Goal: Task Accomplishment & Management: Use online tool/utility

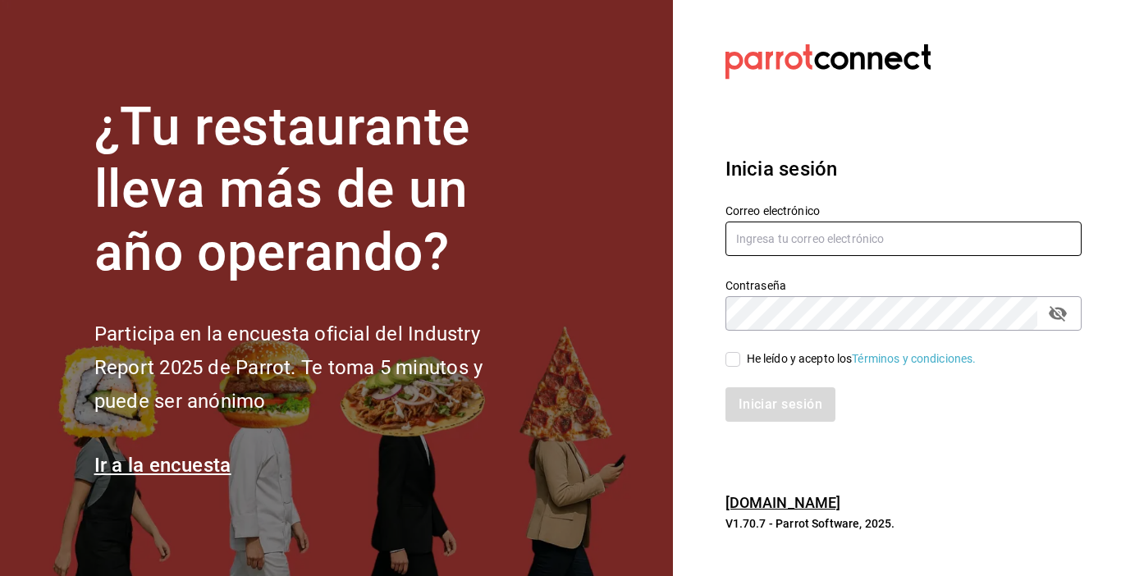
type input "[EMAIL_ADDRESS][DOMAIN_NAME]"
click at [731, 360] on input "He leído y acepto los Términos y condiciones." at bounding box center [733, 359] width 15 height 15
checkbox input "true"
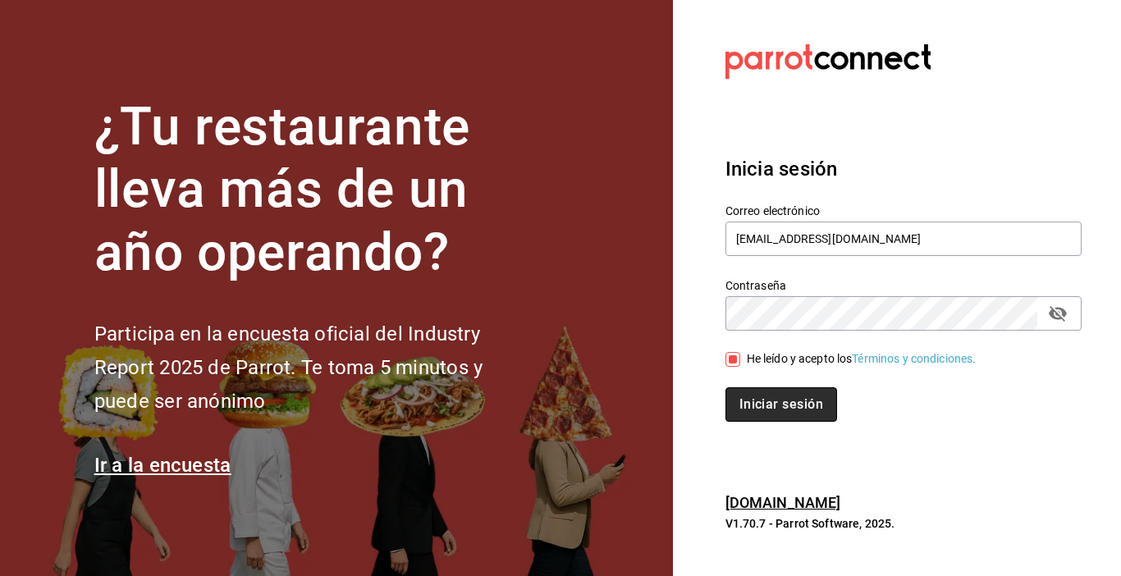
click at [763, 410] on button "Iniciar sesión" at bounding box center [782, 404] width 112 height 34
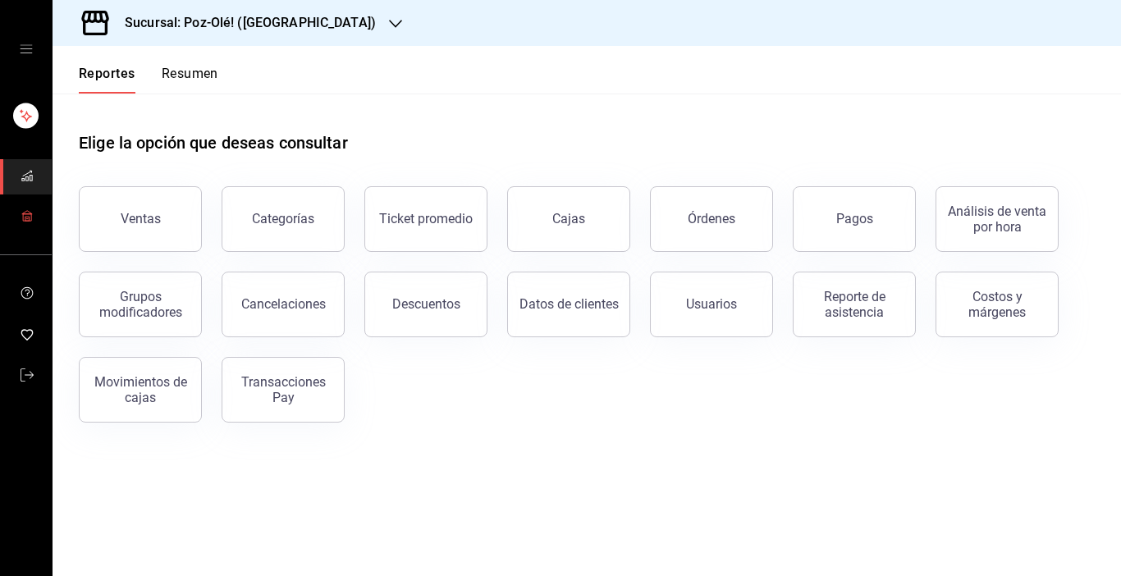
click at [26, 217] on icon "mailbox folders" at bounding box center [27, 215] width 13 height 13
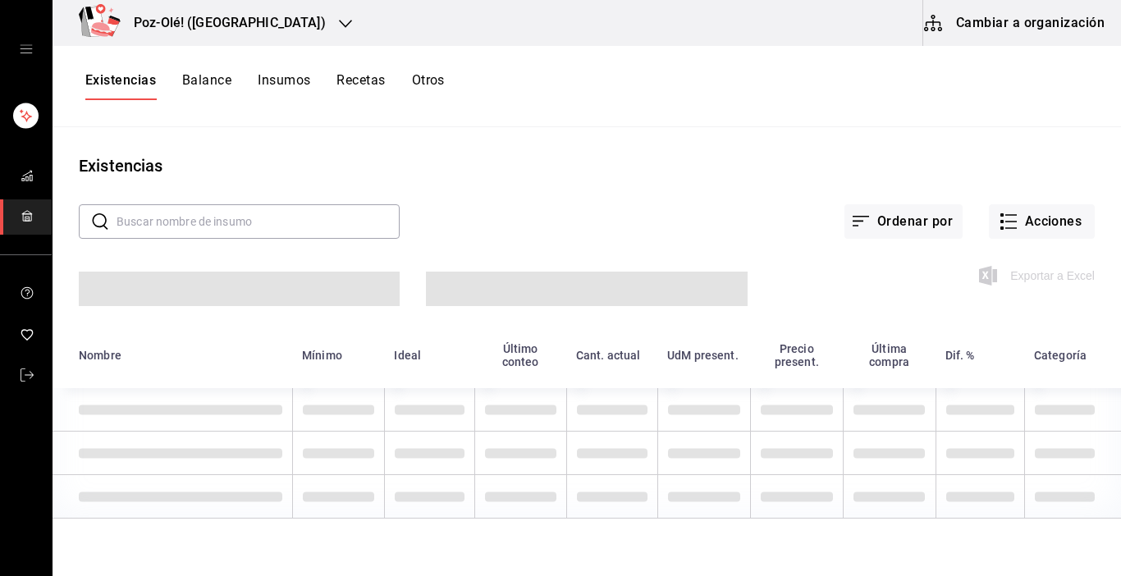
click at [1004, 36] on button "Cambiar a organización" at bounding box center [1015, 23] width 185 height 46
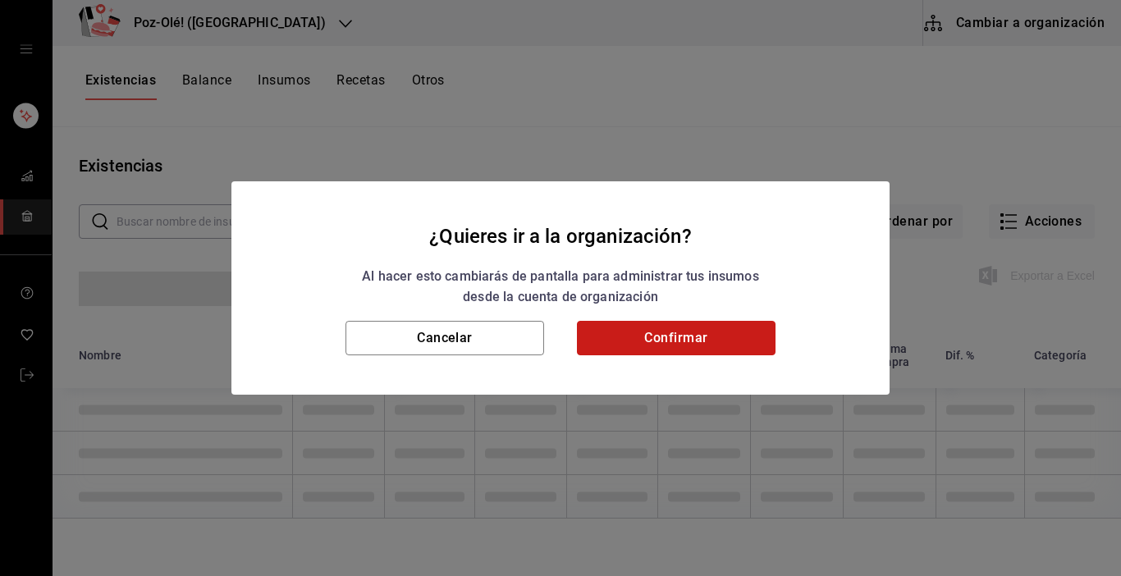
click at [730, 339] on button "Confirmar" at bounding box center [676, 338] width 199 height 34
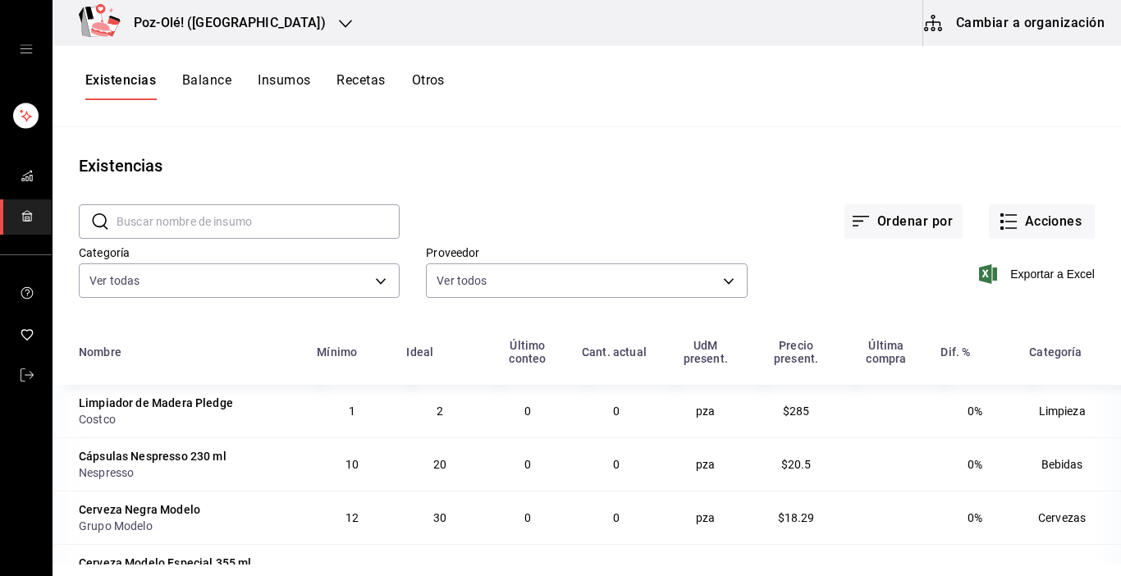
click at [433, 75] on button "Otros" at bounding box center [428, 86] width 33 height 28
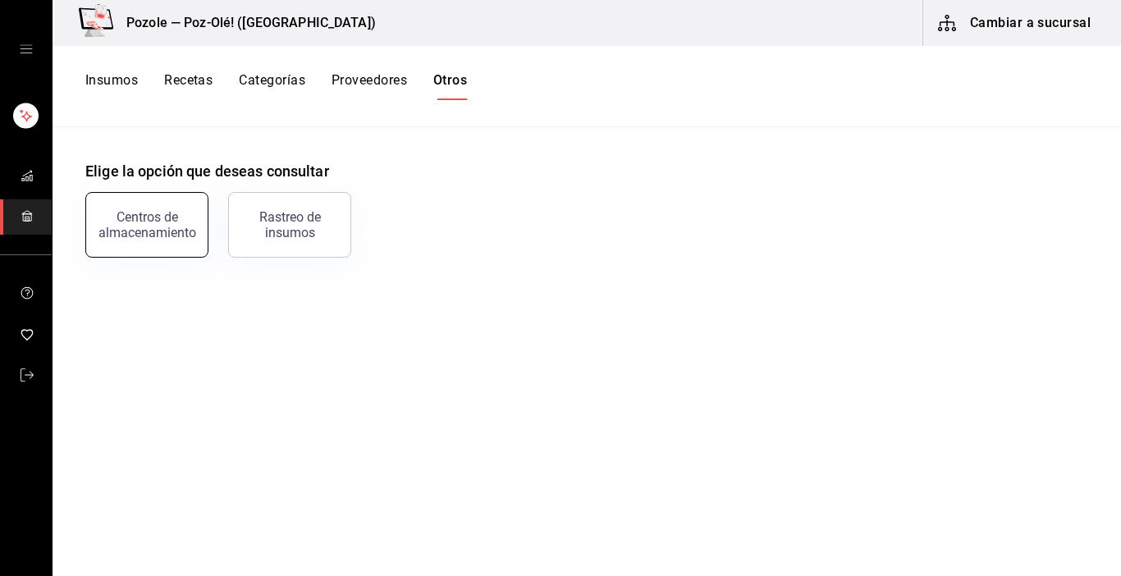
click at [162, 256] on div "Centros de almacenamiento" at bounding box center [137, 214] width 143 height 85
click at [150, 237] on div "Centros de almacenamiento" at bounding box center [147, 224] width 102 height 31
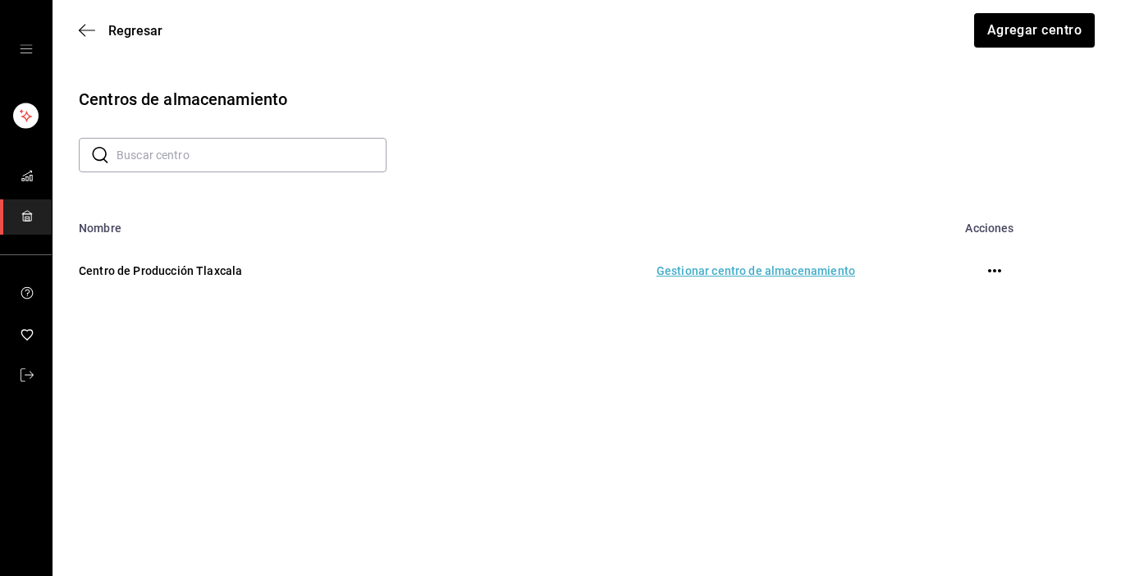
click at [774, 269] on td "Gestionar centro de almacenamiento" at bounding box center [657, 271] width 438 height 72
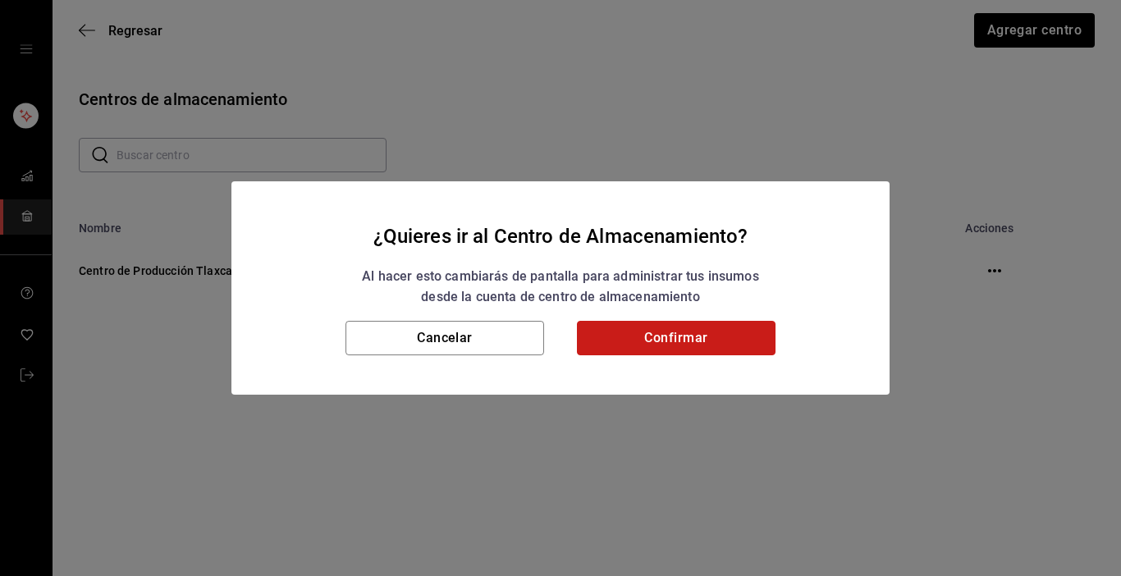
click at [680, 352] on button "Confirmar" at bounding box center [676, 338] width 199 height 34
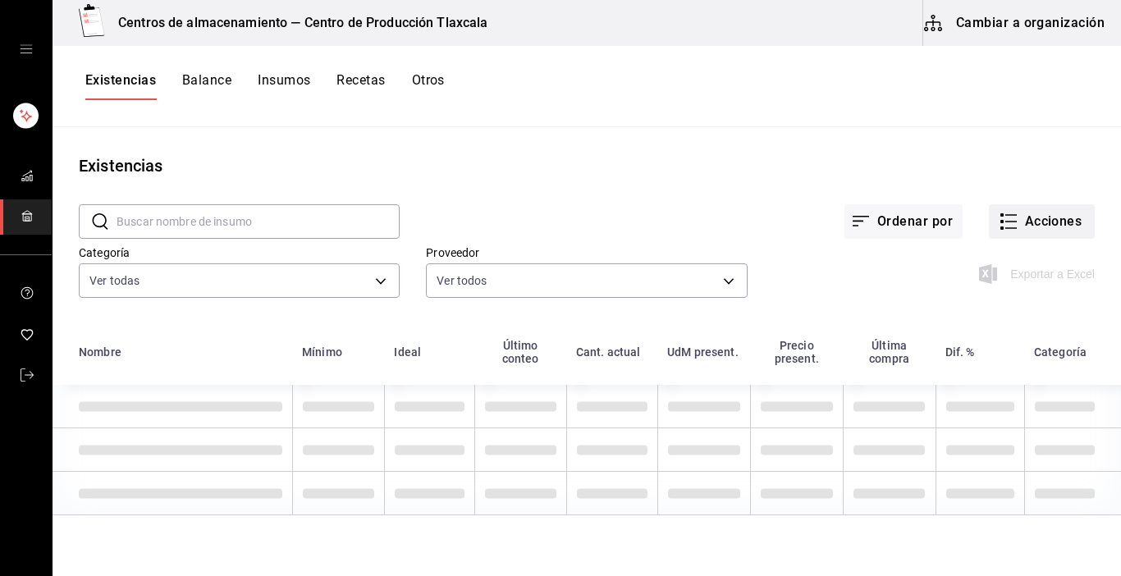
click at [1012, 231] on button "Acciones" at bounding box center [1042, 221] width 106 height 34
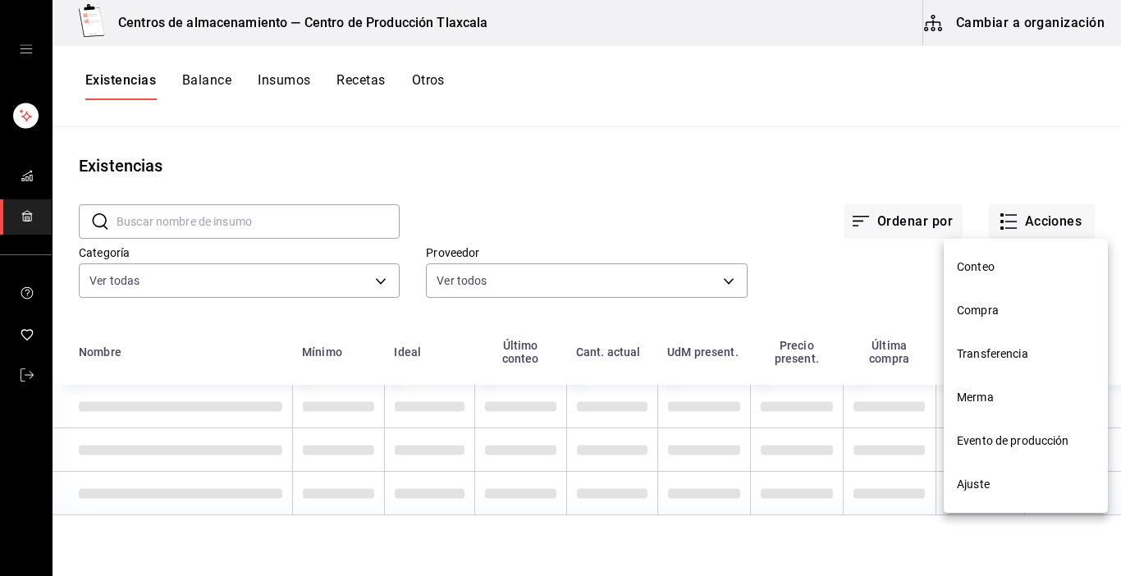
click at [988, 438] on span "Evento de producción" at bounding box center [1026, 441] width 138 height 17
click at [988, 438] on html "Centros de almacenamiento — Centro de Producción Tlaxcala Cambiar a organizació…" at bounding box center [560, 282] width 1121 height 565
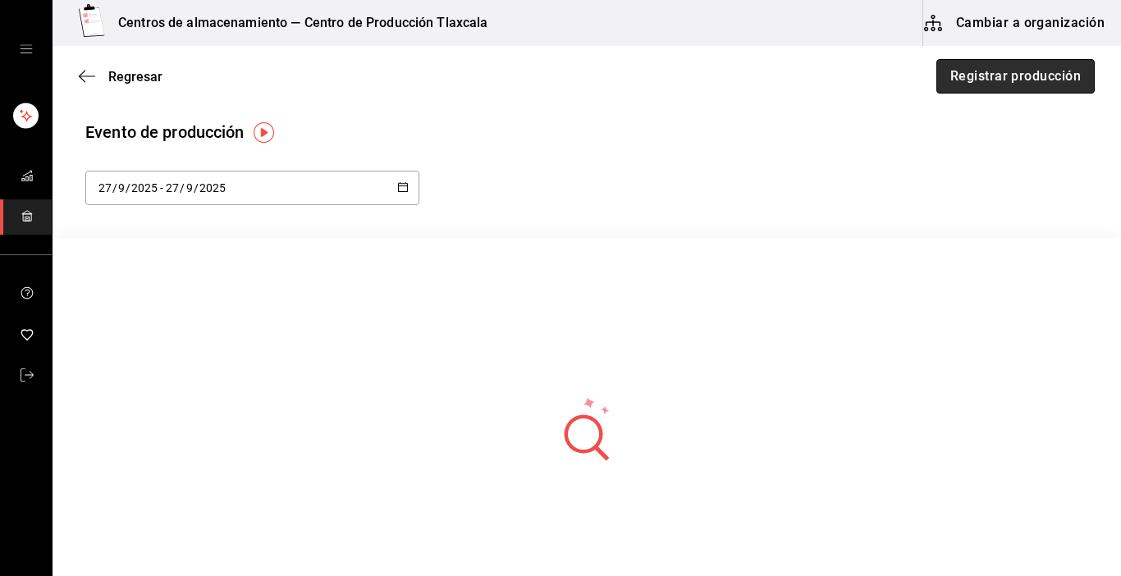
click at [1035, 85] on button "Registrar producción" at bounding box center [1016, 76] width 158 height 34
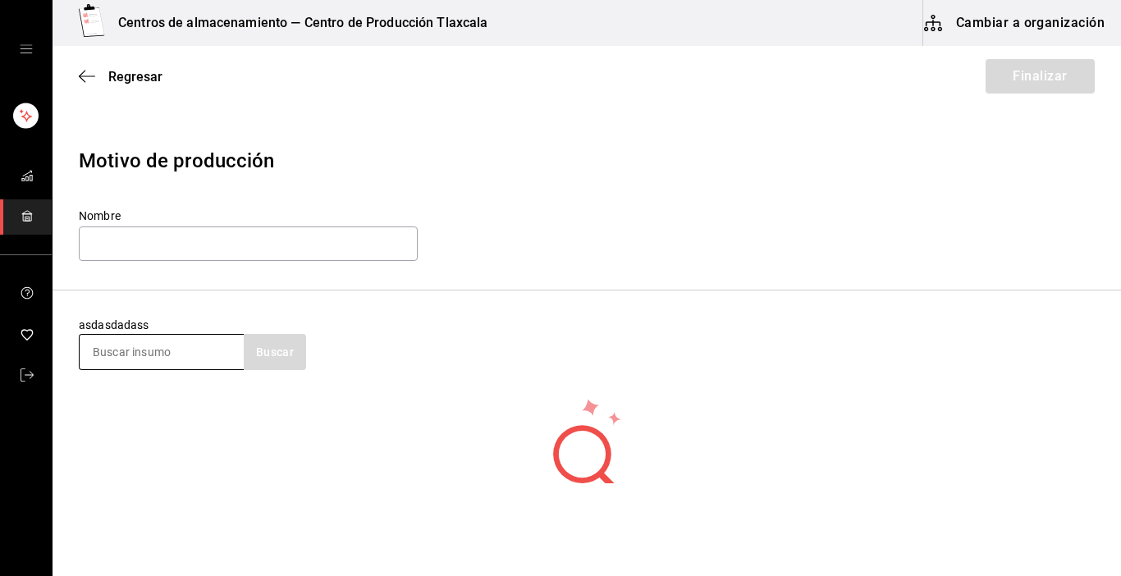
click at [181, 352] on input at bounding box center [162, 352] width 164 height 34
type input "caldo"
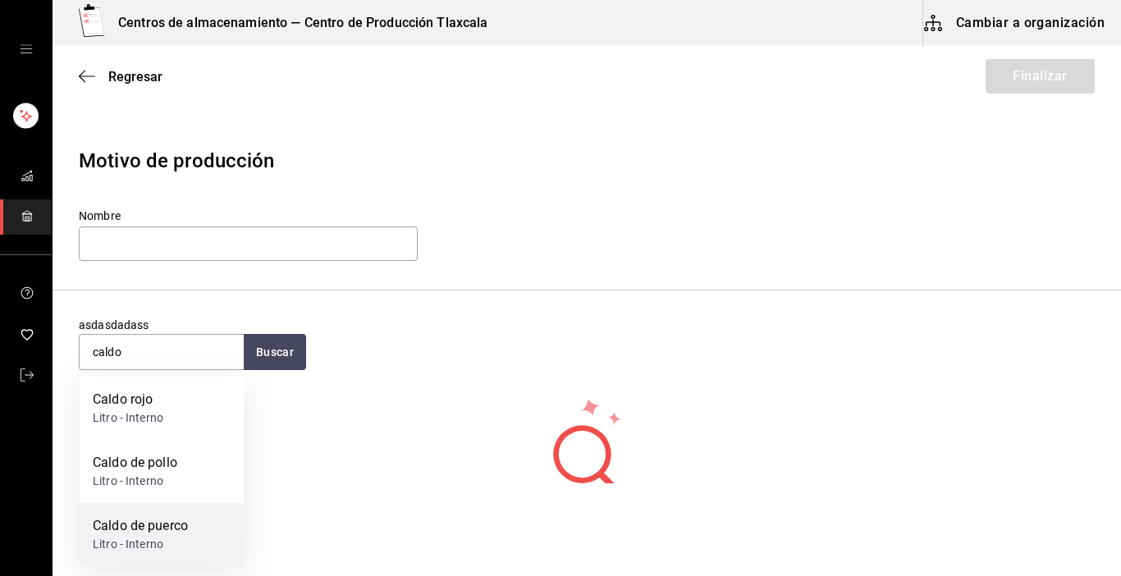
click at [140, 514] on div "Caldo de puerco Litro - Interno" at bounding box center [162, 534] width 164 height 63
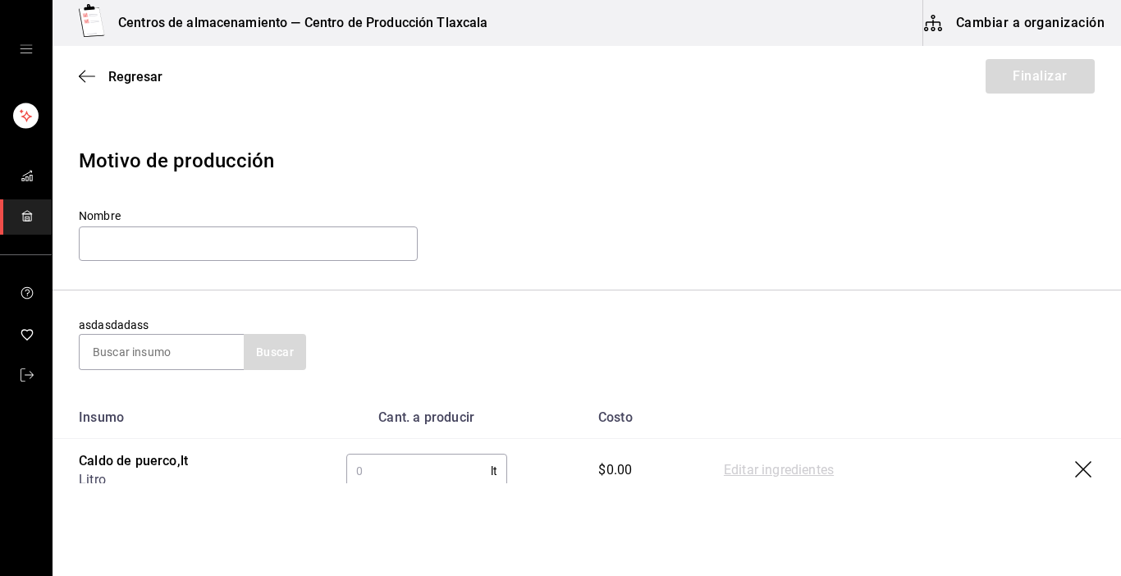
click at [398, 467] on input "text" at bounding box center [418, 471] width 144 height 33
type input "64"
click at [800, 465] on link "Editar ingredientes" at bounding box center [779, 471] width 110 height 20
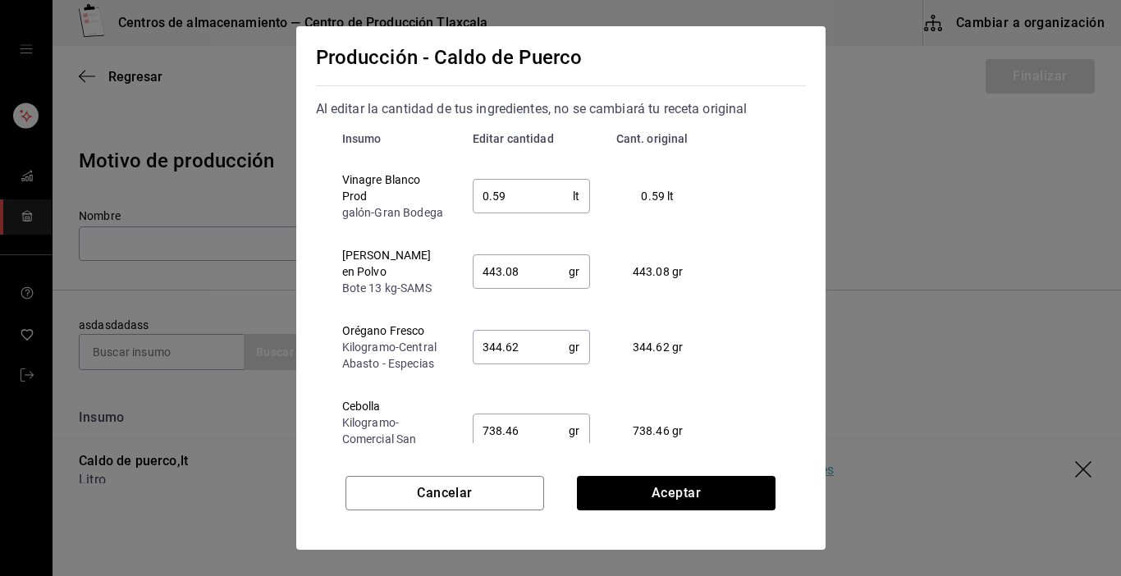
click at [524, 201] on input "0.59" at bounding box center [523, 196] width 101 height 33
type input "0.50"
click at [524, 263] on td "443.08 gr ​" at bounding box center [532, 272] width 144 height 76
click at [525, 282] on input "443.08" at bounding box center [521, 271] width 97 height 33
type input "450"
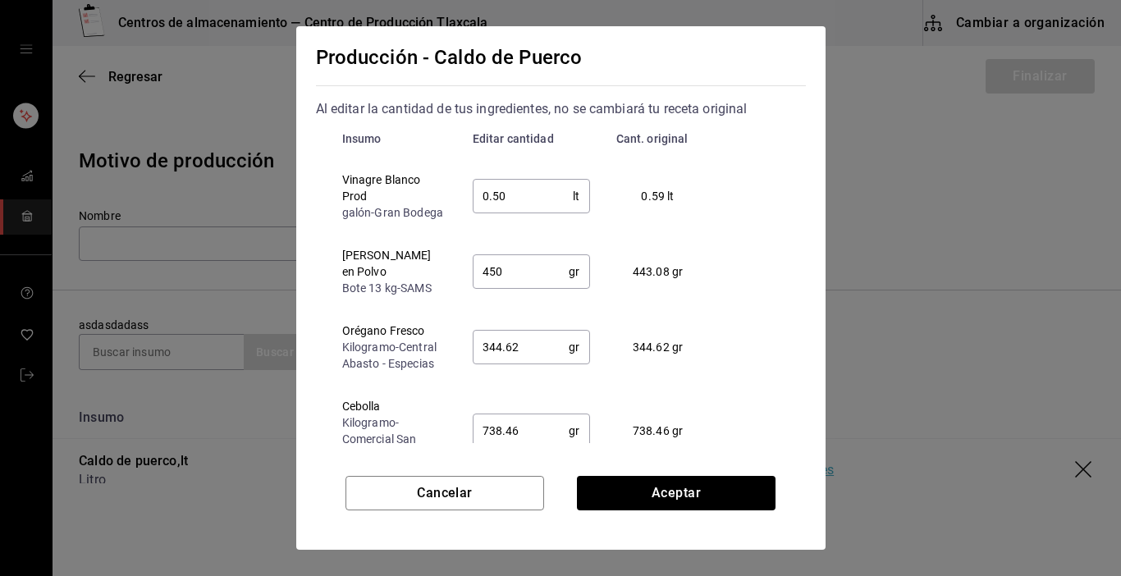
click at [538, 342] on input "344.62" at bounding box center [521, 347] width 97 height 33
type input "3"
type input "0.5"
type input "400.00"
click at [520, 427] on input "738.46" at bounding box center [521, 431] width 97 height 33
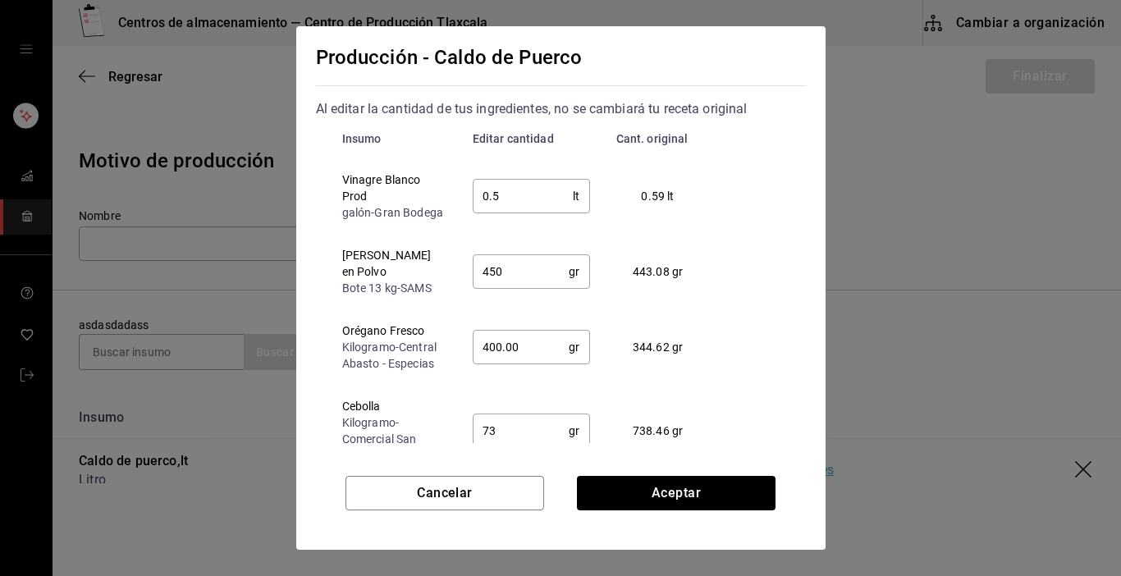
type input "7"
type input "400"
type input "755.00"
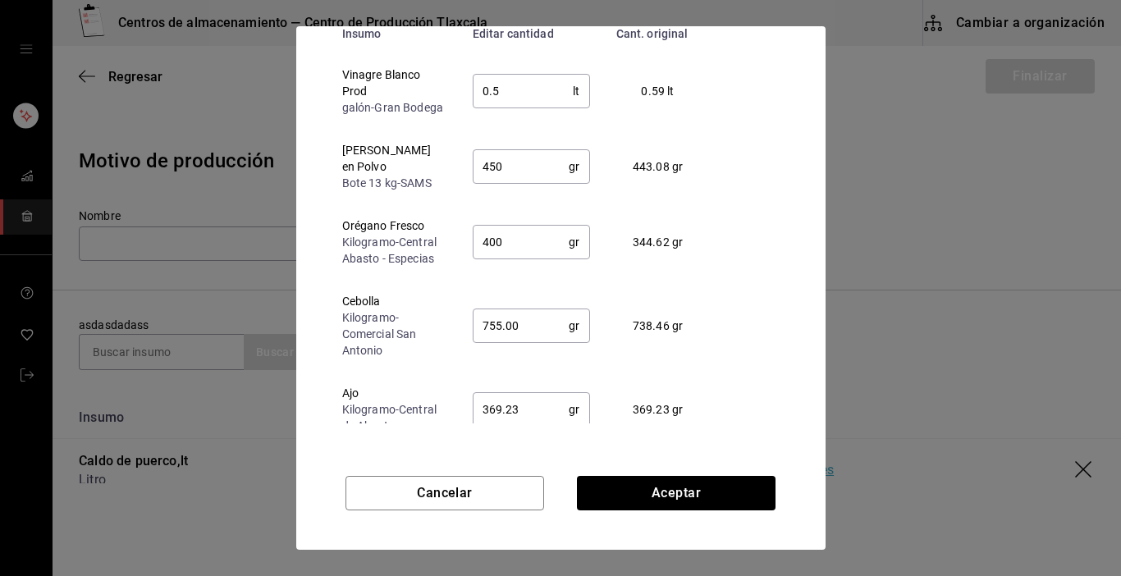
scroll to position [125, 0]
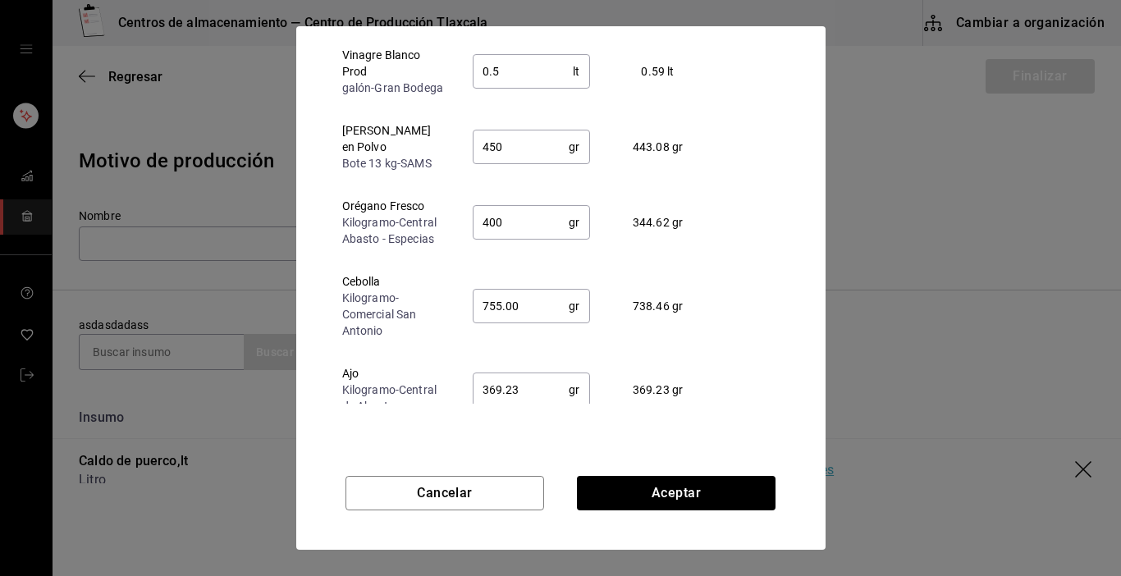
click at [525, 390] on input "369.23" at bounding box center [521, 389] width 97 height 33
type input "375.00"
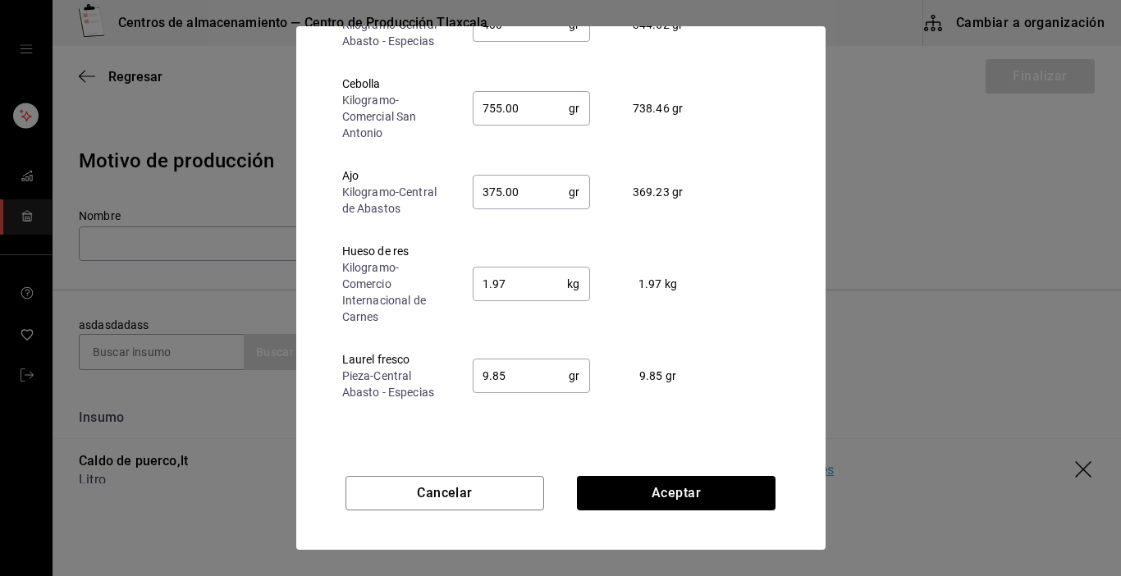
scroll to position [230, 0]
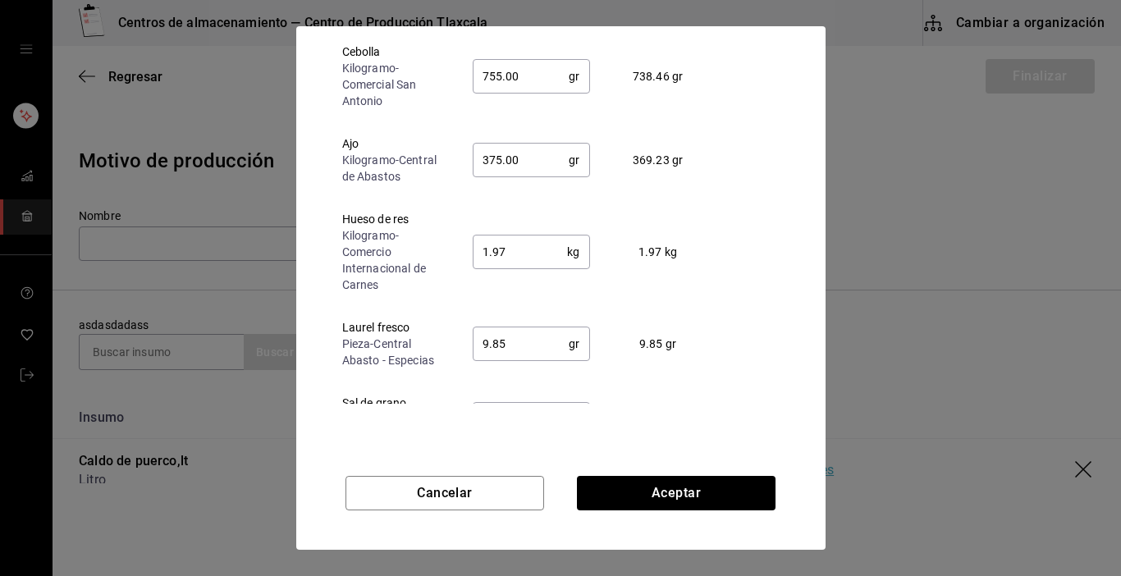
click at [532, 263] on input "1.97" at bounding box center [520, 252] width 95 height 33
type input "1"
type input "755"
type input "375"
type input "6"
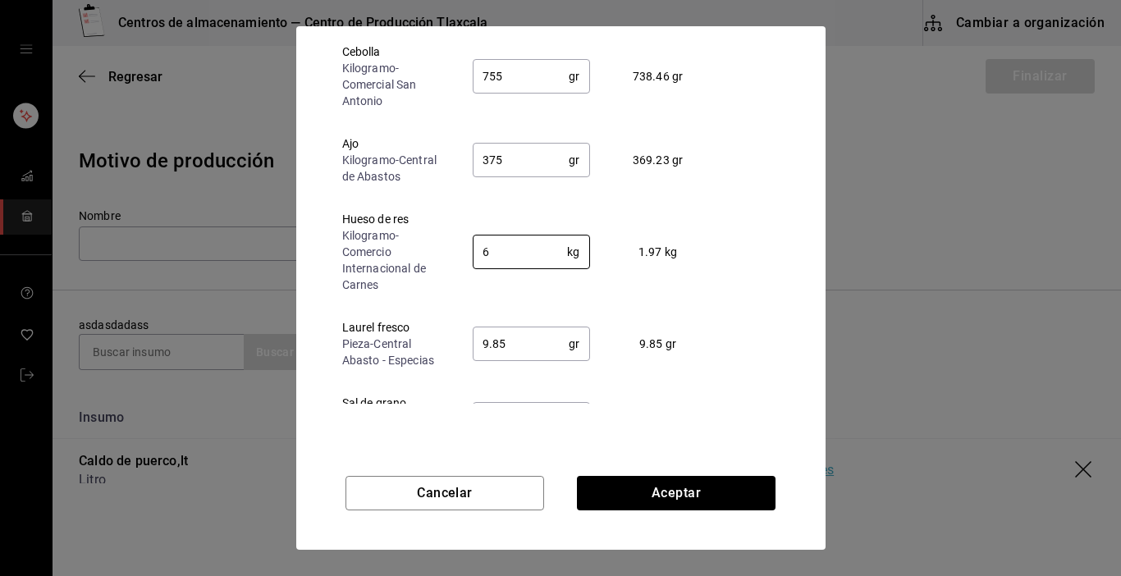
click at [550, 353] on input "9.85" at bounding box center [521, 344] width 97 height 33
type input "9"
type input "10"
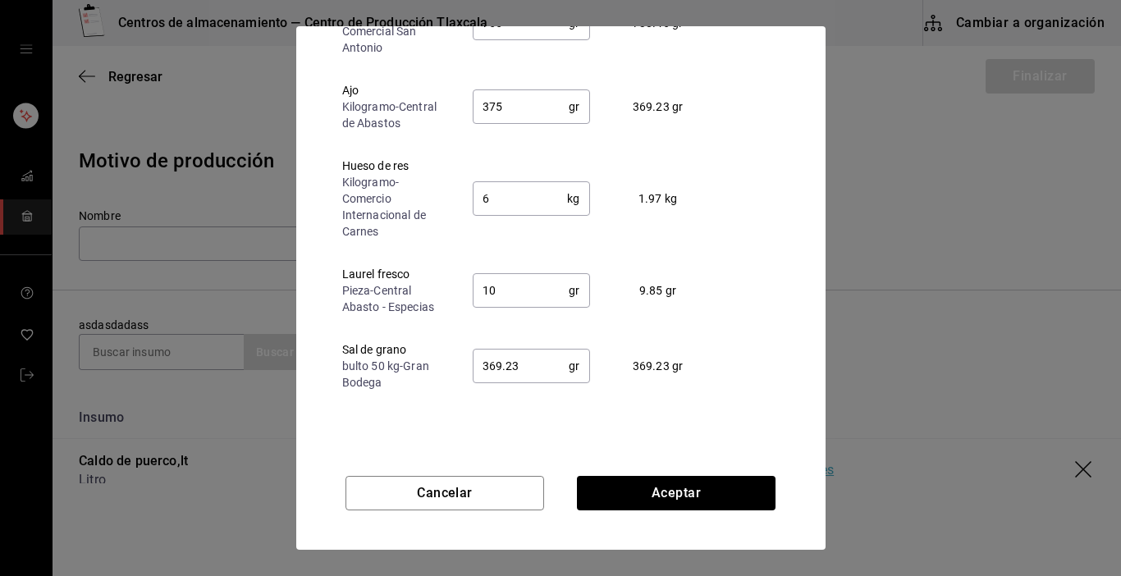
scroll to position [286, 0]
click at [522, 370] on input "369.23" at bounding box center [521, 366] width 97 height 33
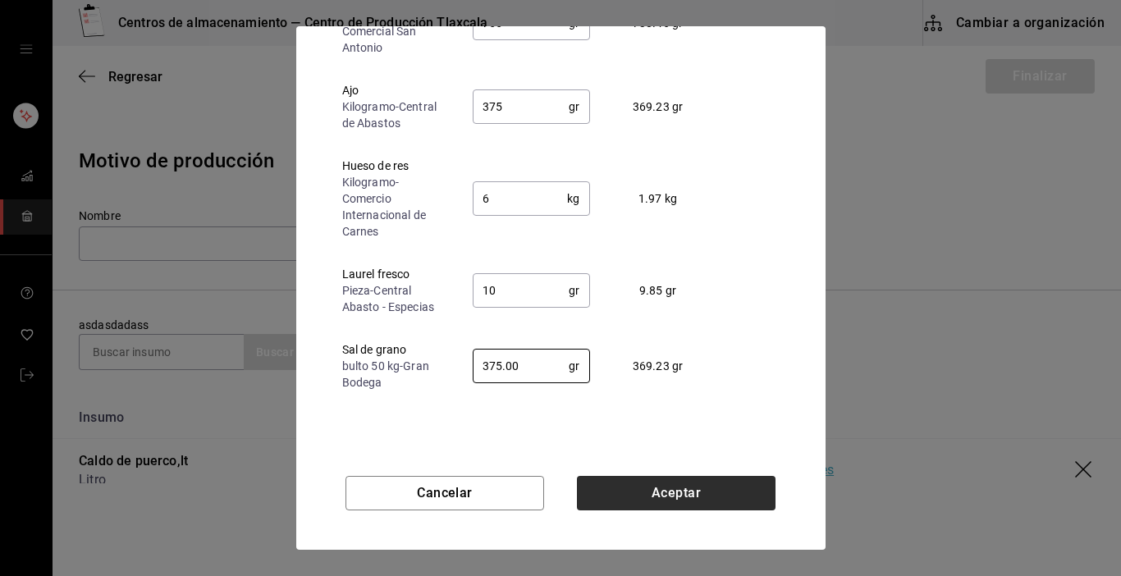
type input "375.00"
click at [648, 484] on button "Aceptar" at bounding box center [676, 493] width 199 height 34
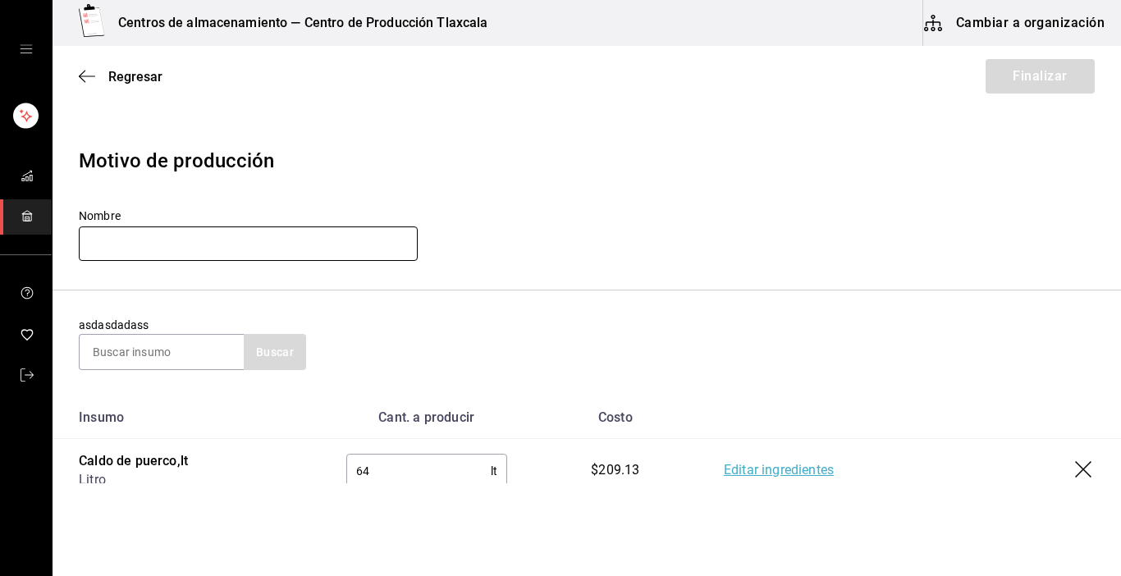
click at [195, 254] on input "text" at bounding box center [248, 244] width 339 height 34
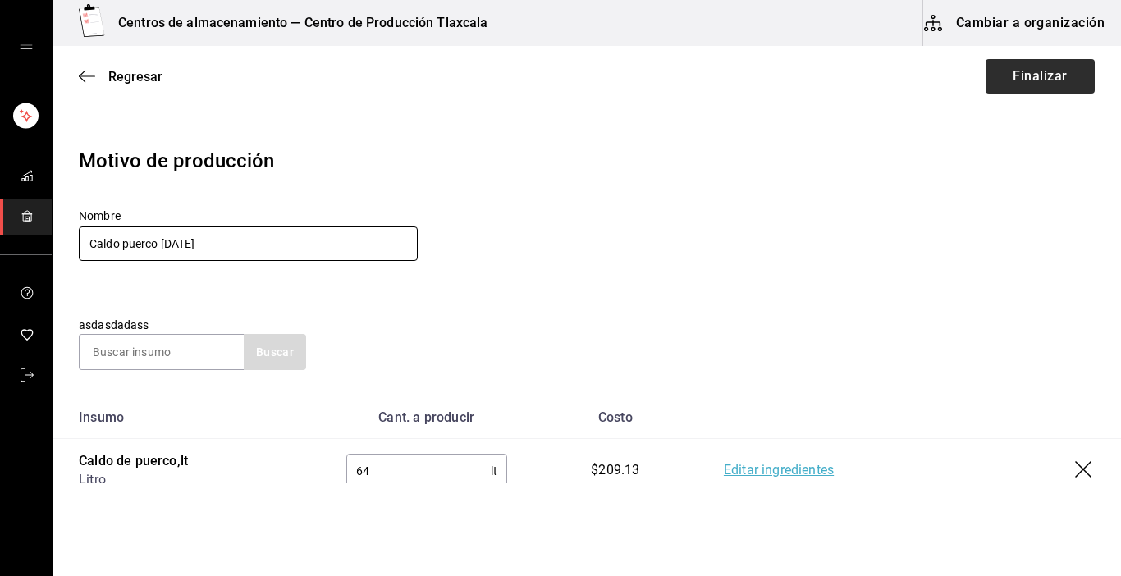
type input "Caldo puerco [DATE]"
click at [992, 73] on button "Finalizar" at bounding box center [1040, 76] width 109 height 34
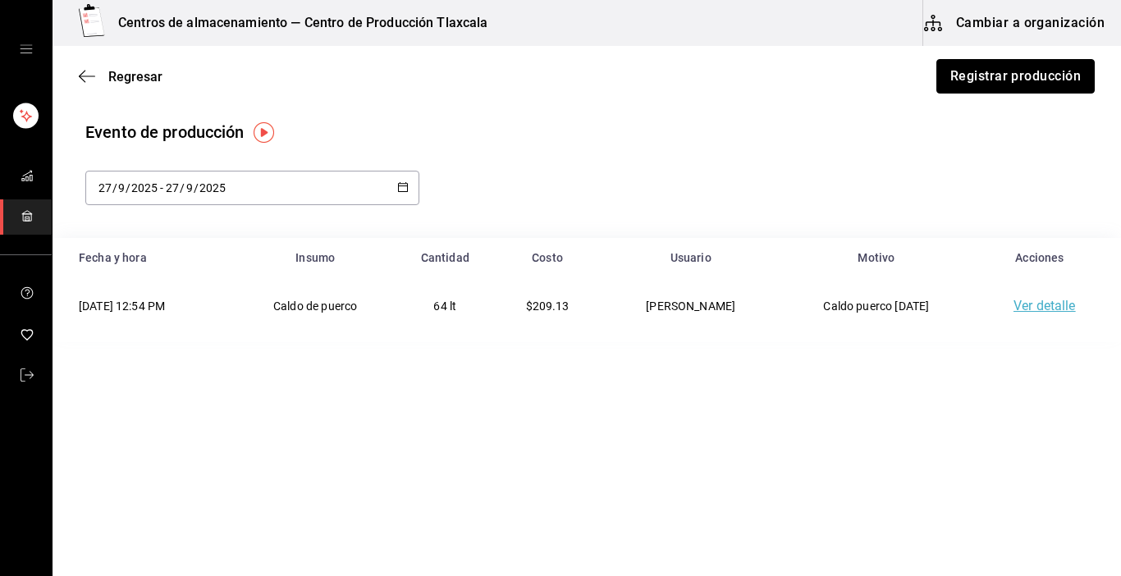
click at [992, 73] on button "Registrar producción" at bounding box center [1016, 76] width 158 height 34
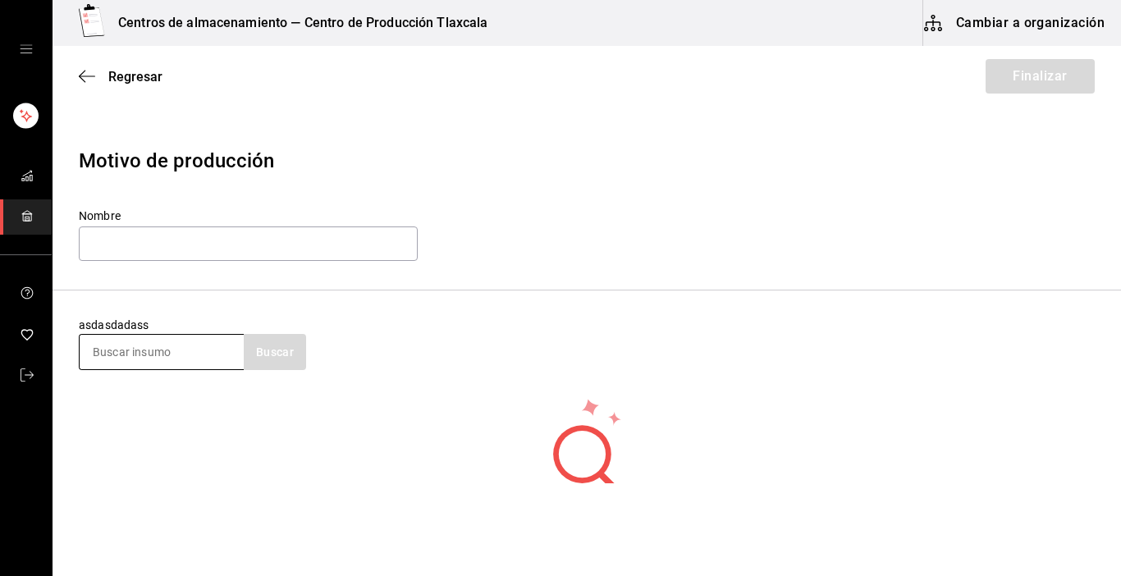
click at [193, 358] on input at bounding box center [162, 352] width 164 height 34
type input "puerco"
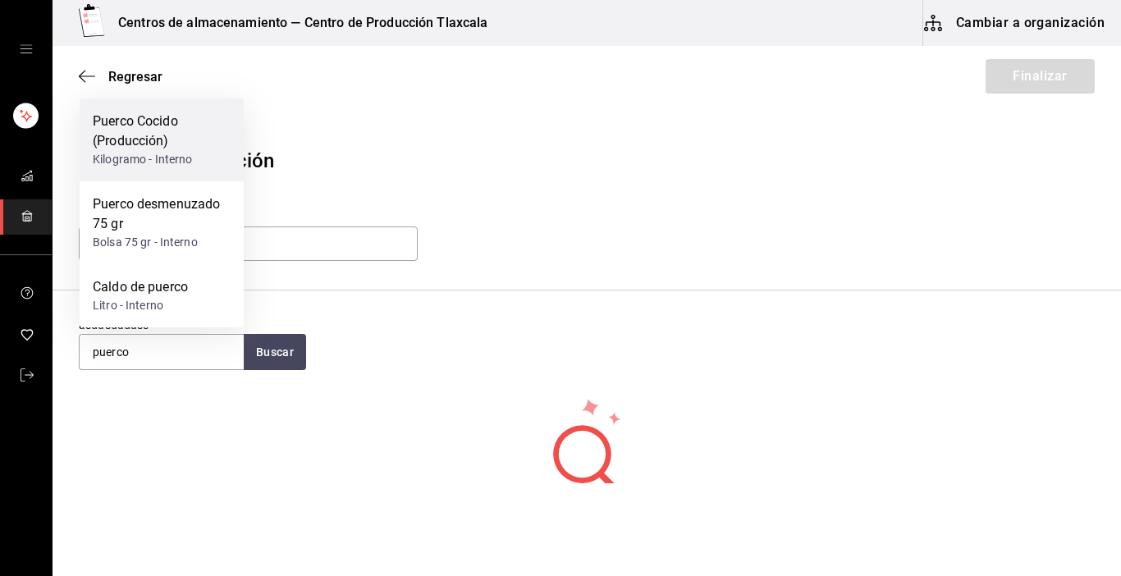
click at [146, 137] on div "Puerco Cocido (Producción)" at bounding box center [162, 131] width 138 height 39
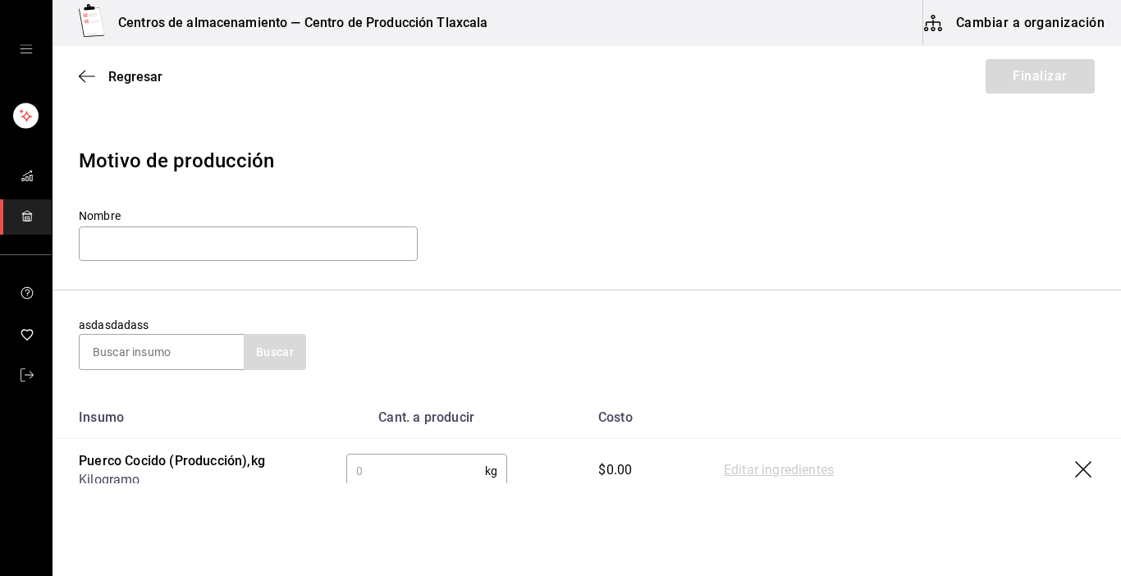
click at [387, 459] on input "text" at bounding box center [415, 471] width 139 height 33
type input "8.98"
click at [751, 470] on link "Editar ingredientes" at bounding box center [779, 471] width 110 height 20
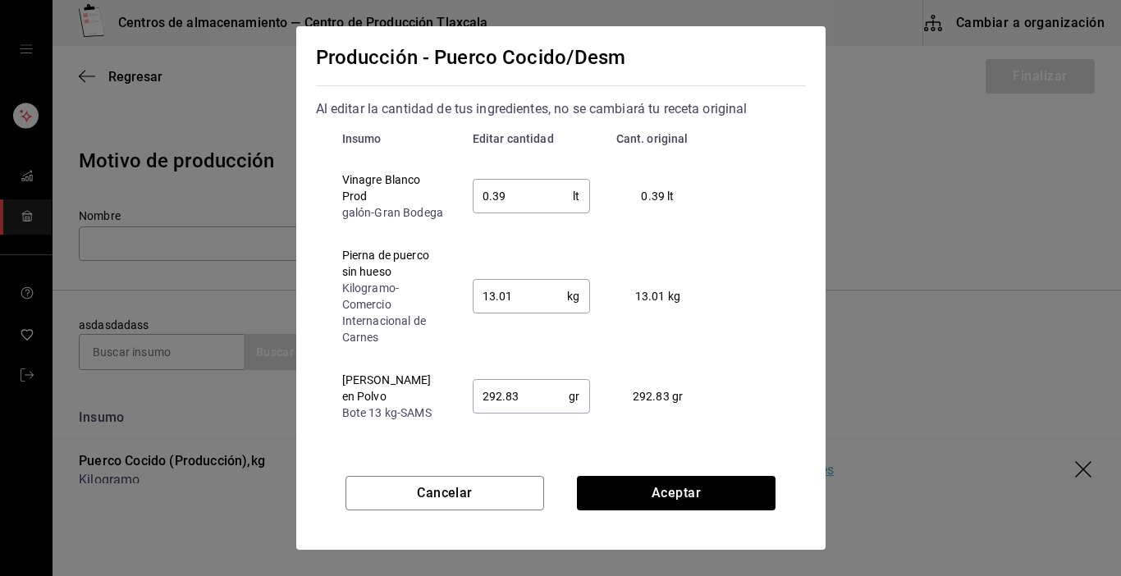
click at [534, 198] on input "0.39" at bounding box center [523, 196] width 101 height 33
type input "0.3"
type input "0.50"
click at [533, 313] on input "13.01" at bounding box center [520, 296] width 95 height 33
type input "12.00"
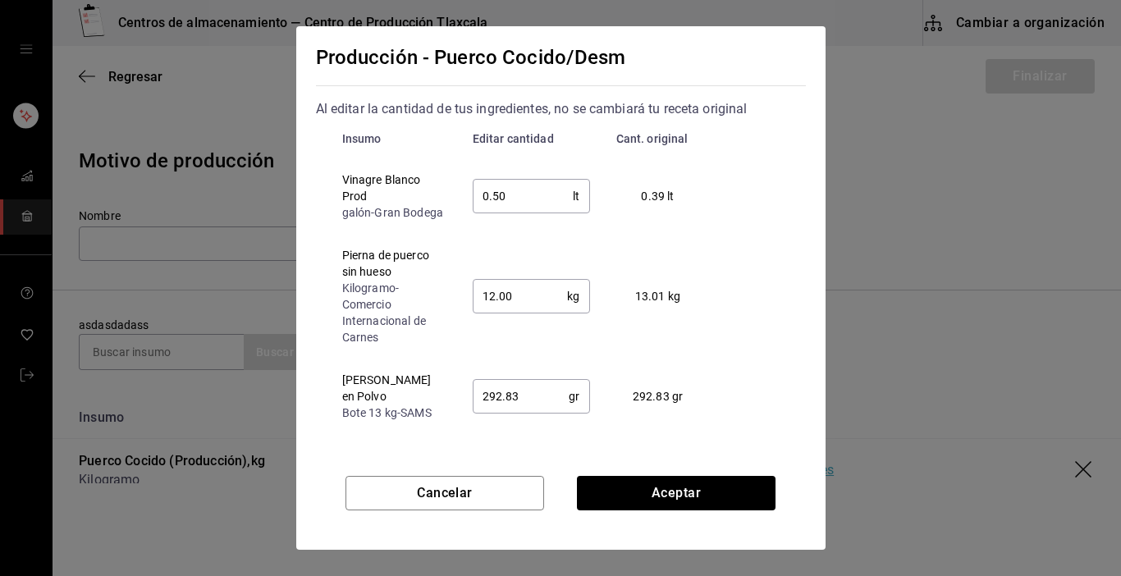
click at [537, 410] on input "292.83" at bounding box center [521, 396] width 97 height 33
type input "2"
type input "0.5"
type input "12"
type input "450.00"
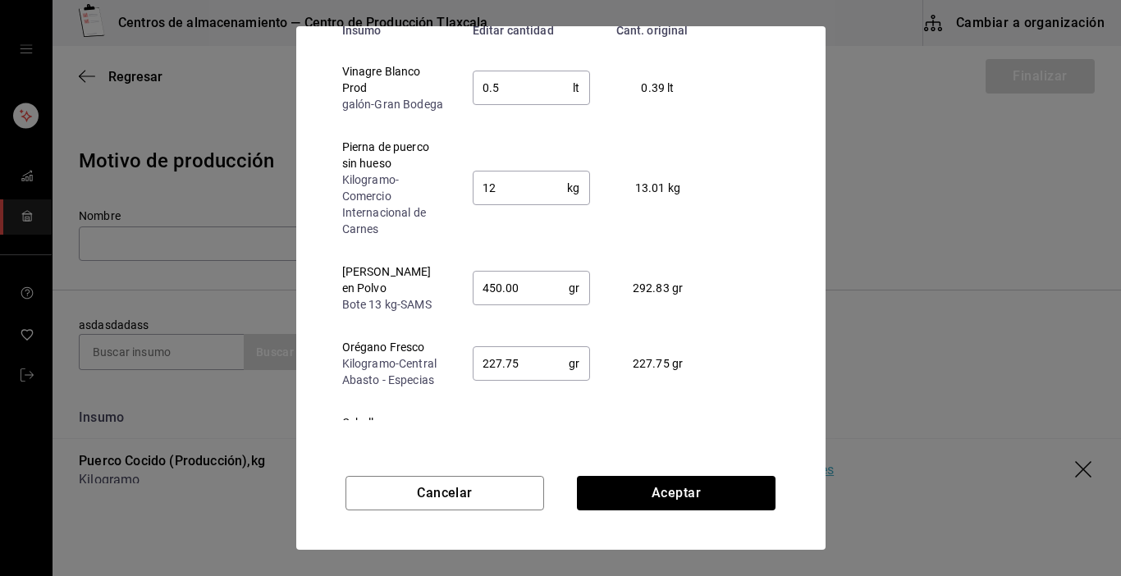
scroll to position [125, 0]
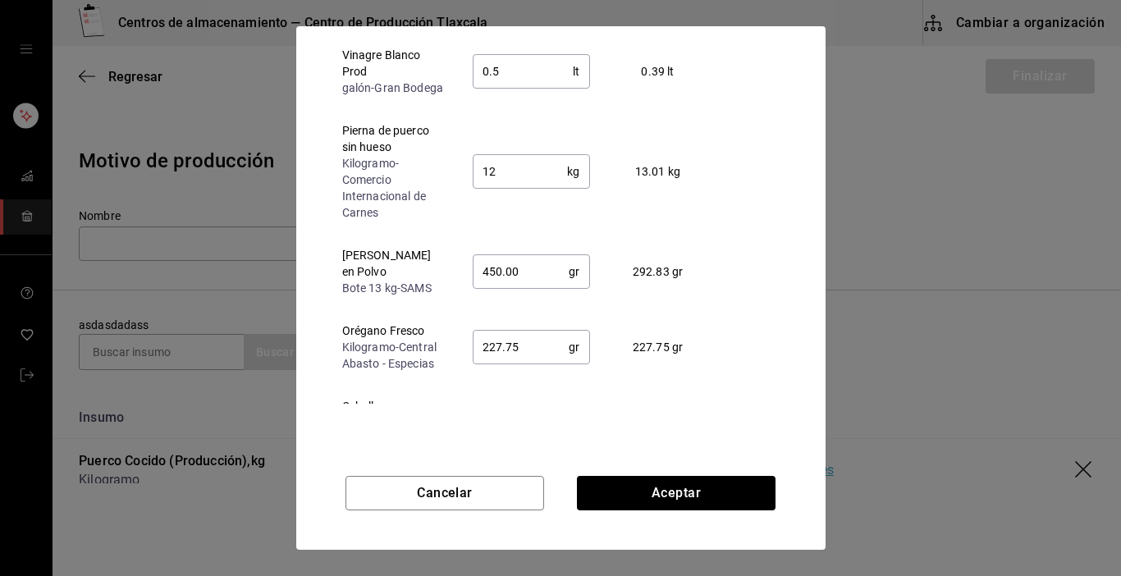
click at [515, 338] on input "227.75" at bounding box center [521, 347] width 97 height 33
type input "2"
type input "450"
type input "400.00"
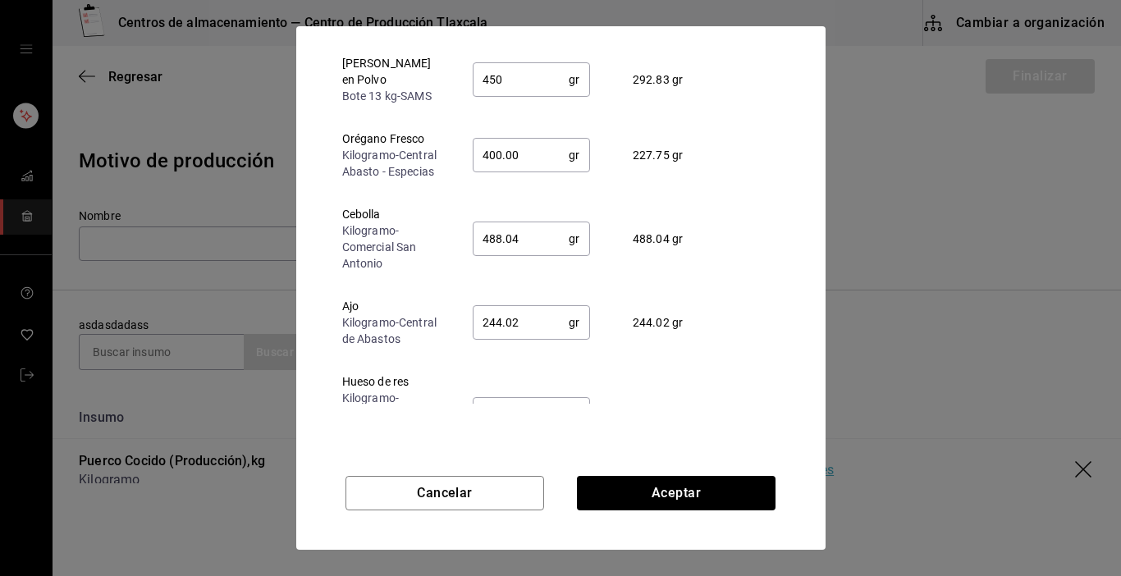
scroll to position [230, 0]
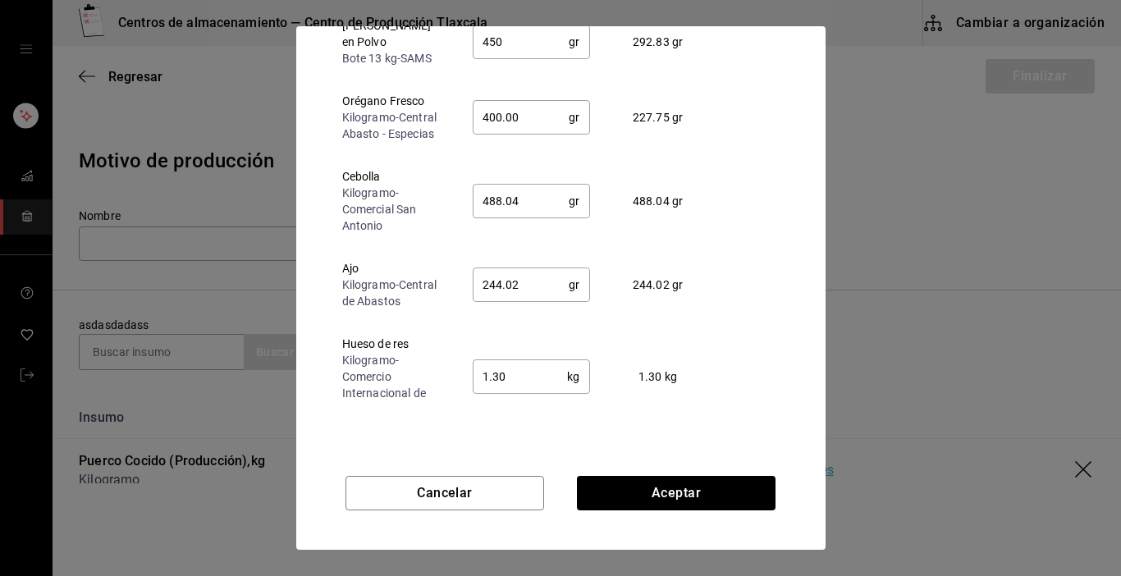
click at [520, 204] on input "488.04" at bounding box center [521, 201] width 97 height 33
type input "4"
type input "400"
type input "760.00"
click at [522, 291] on input "244.02" at bounding box center [521, 284] width 97 height 33
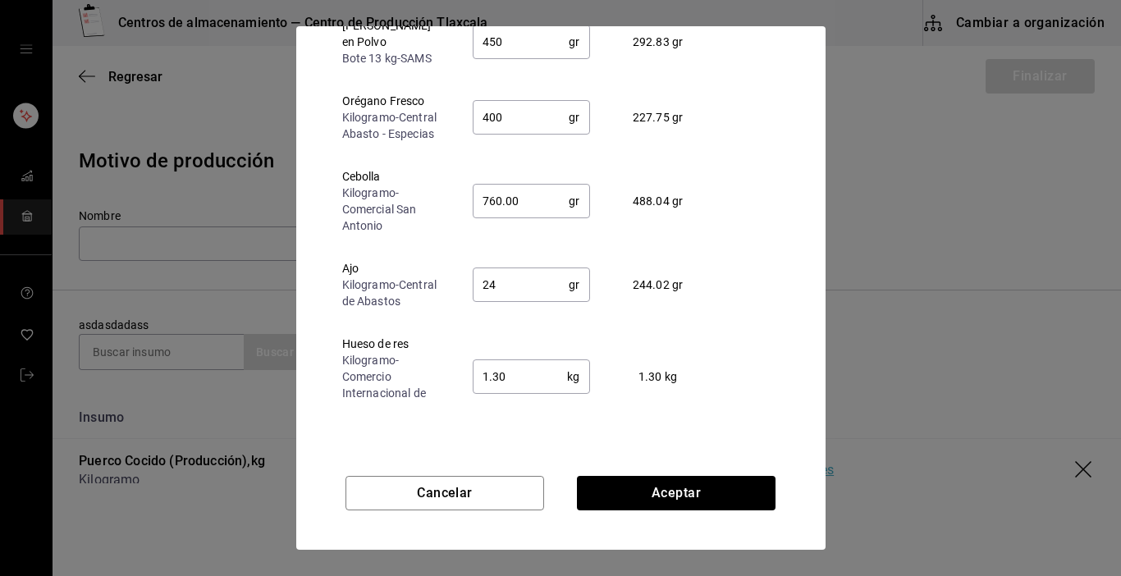
type input "2"
type input "760"
type input "375.00"
click at [537, 374] on input "1.30" at bounding box center [520, 376] width 95 height 33
type input "1"
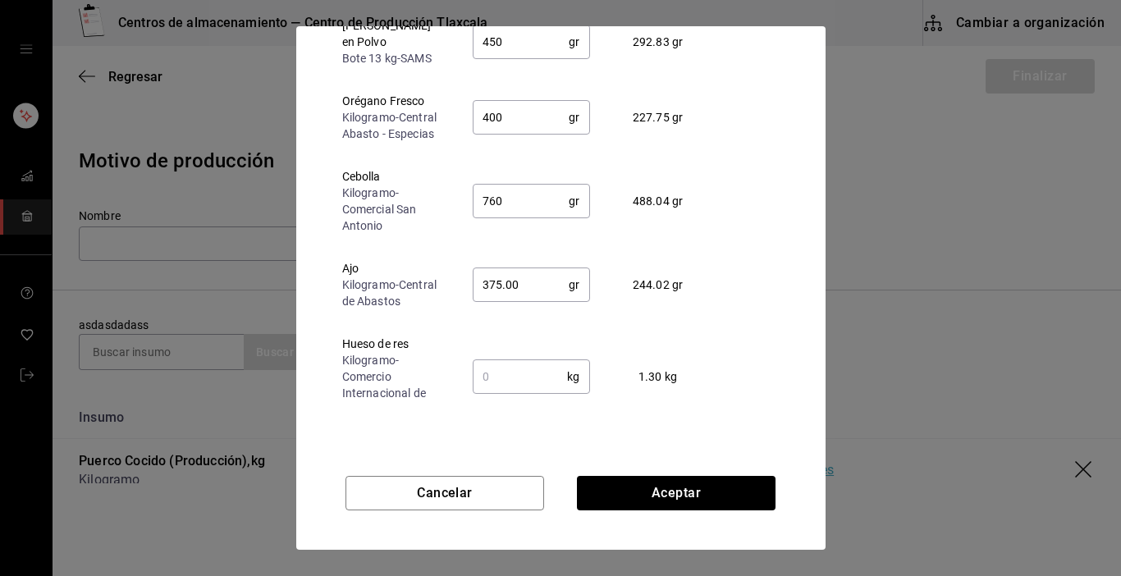
type input "375"
type input "0.01"
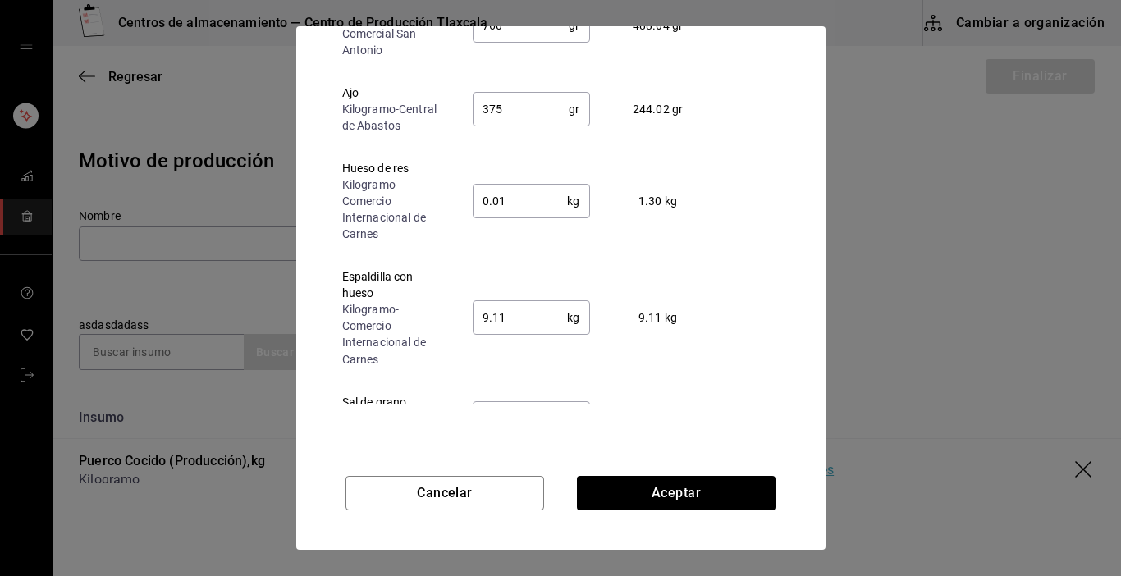
scroll to position [427, 0]
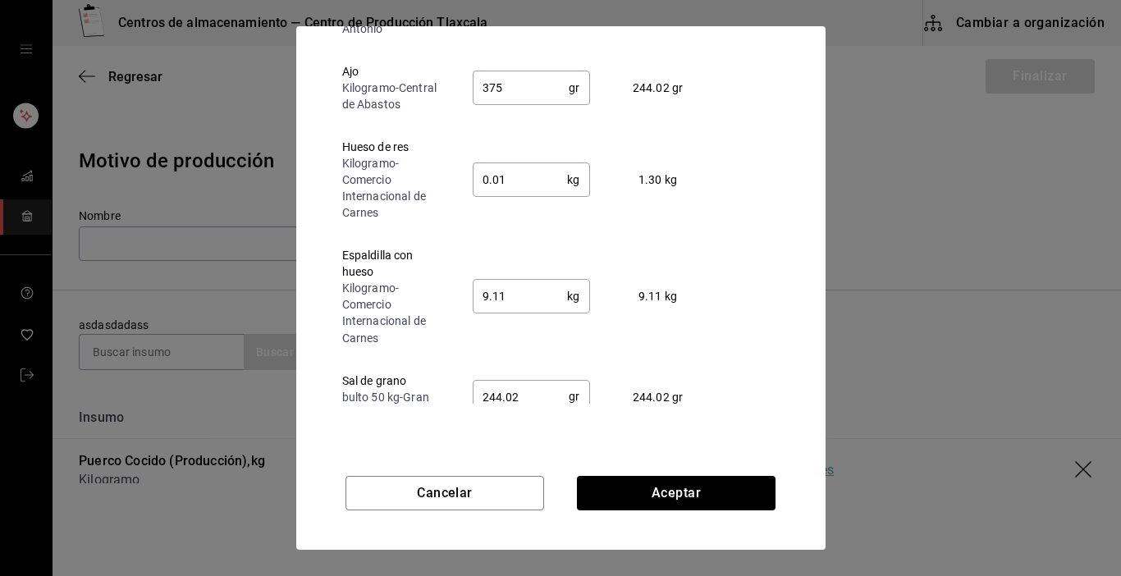
click at [506, 186] on input "0.01" at bounding box center [520, 179] width 95 height 33
click at [515, 291] on input "9.11" at bounding box center [520, 296] width 95 height 33
type input "9"
type input "5"
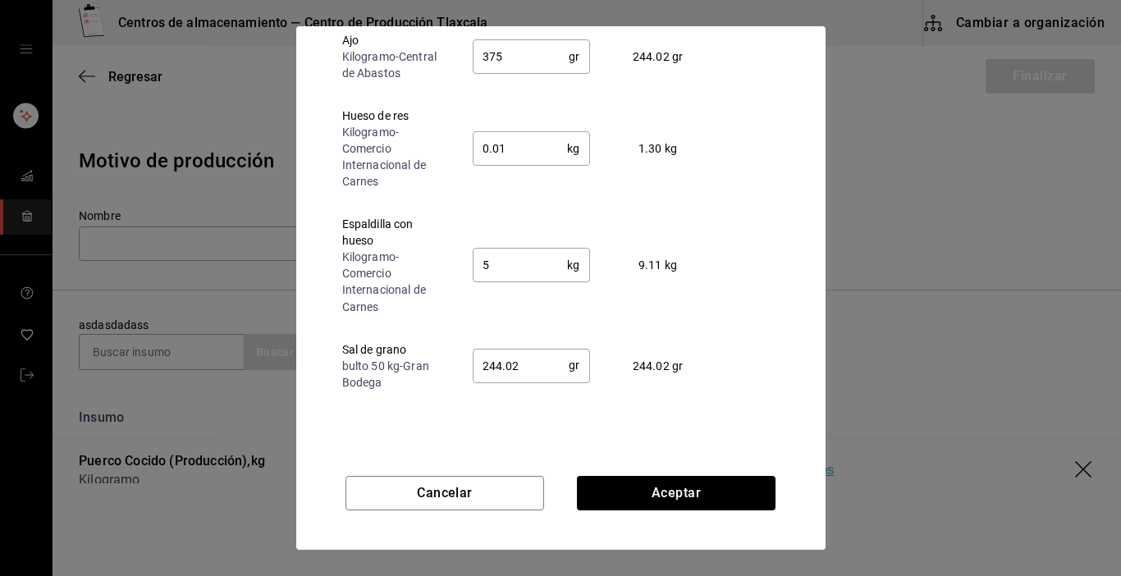
click at [543, 365] on input "244.02" at bounding box center [521, 365] width 97 height 33
type input "2"
type input "375.00"
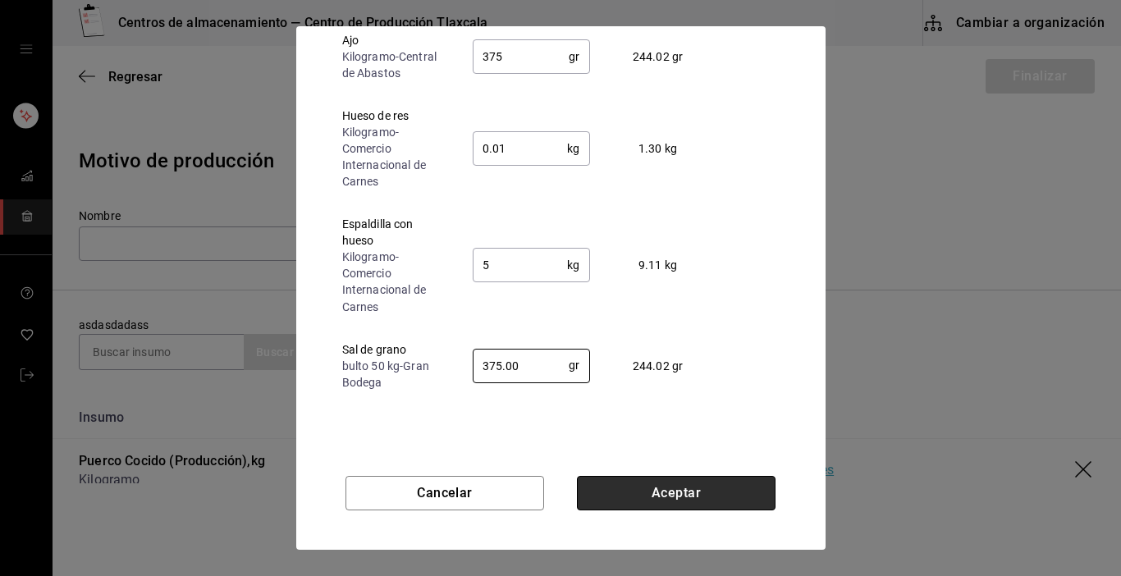
click at [647, 491] on button "Aceptar" at bounding box center [676, 493] width 199 height 34
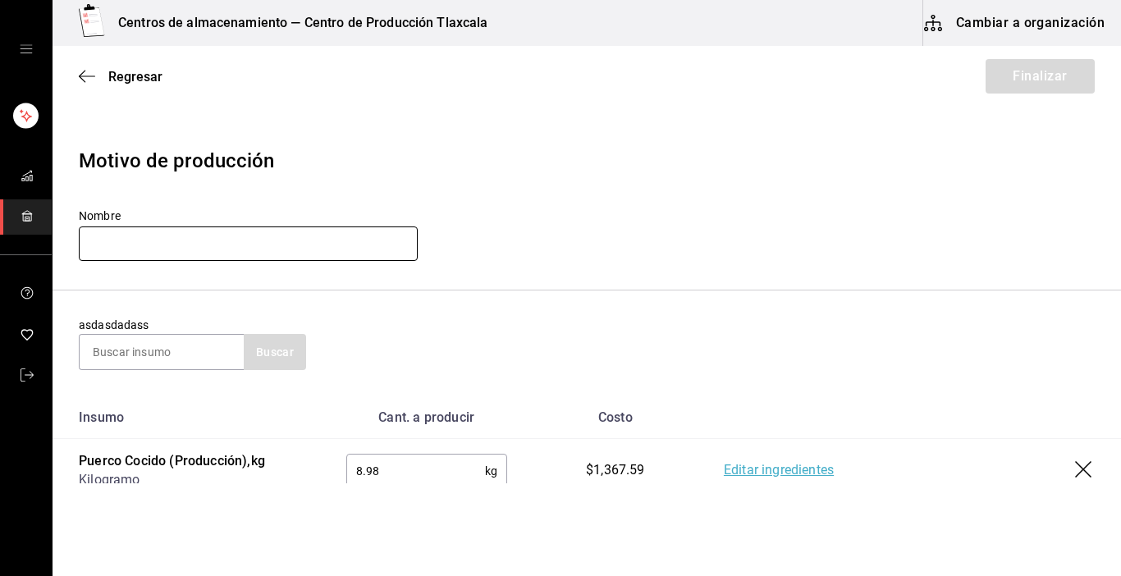
click at [190, 240] on input "text" at bounding box center [248, 244] width 339 height 34
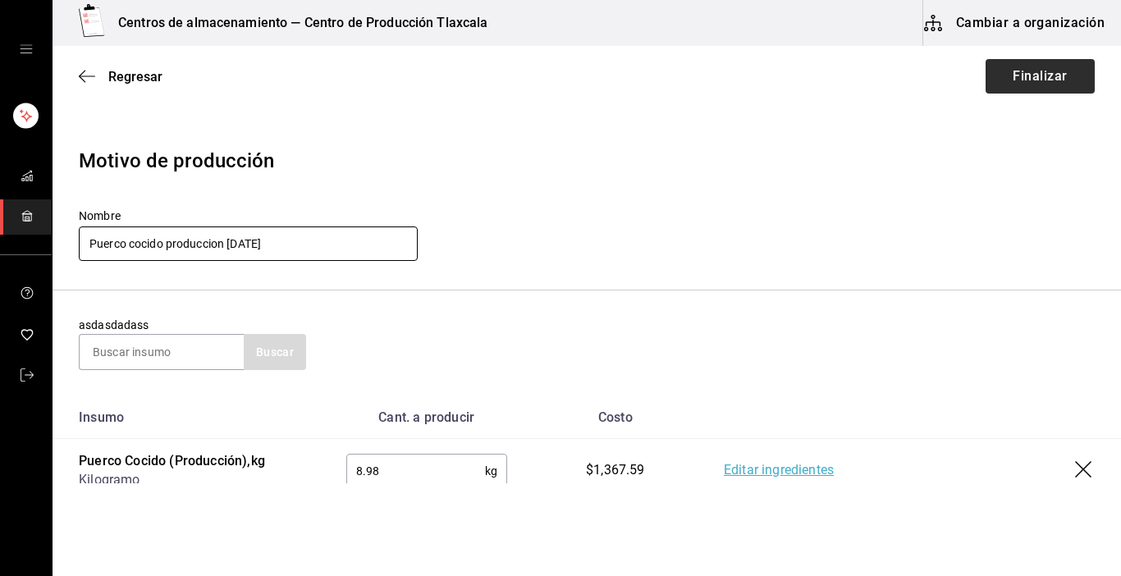
type input "Puerco cocido produccion [DATE]"
click at [995, 80] on button "Finalizar" at bounding box center [1040, 76] width 109 height 34
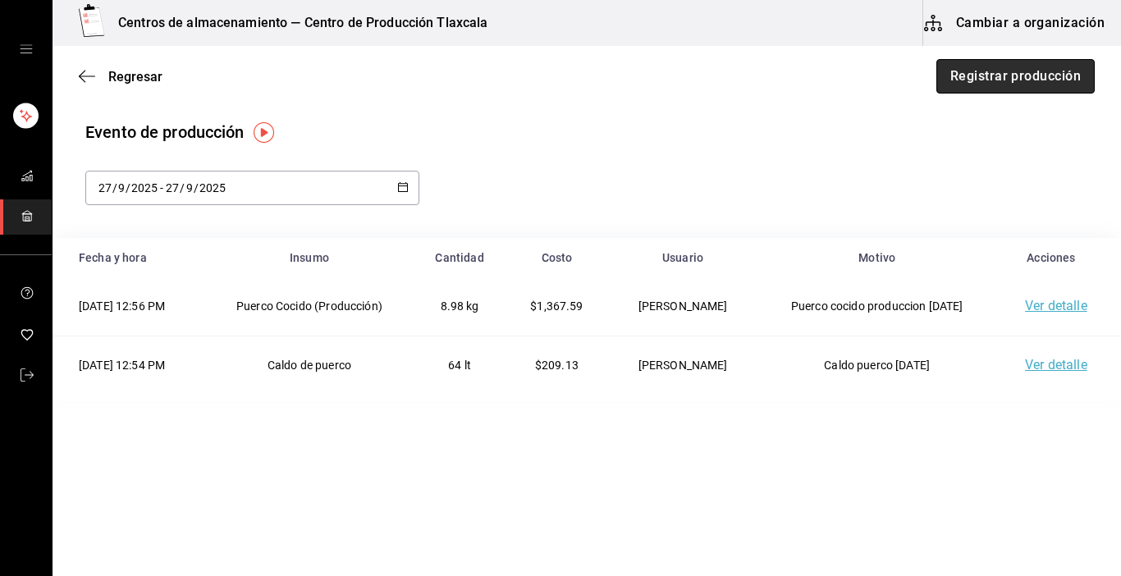
click at [1002, 75] on button "Registrar producción" at bounding box center [1016, 76] width 158 height 34
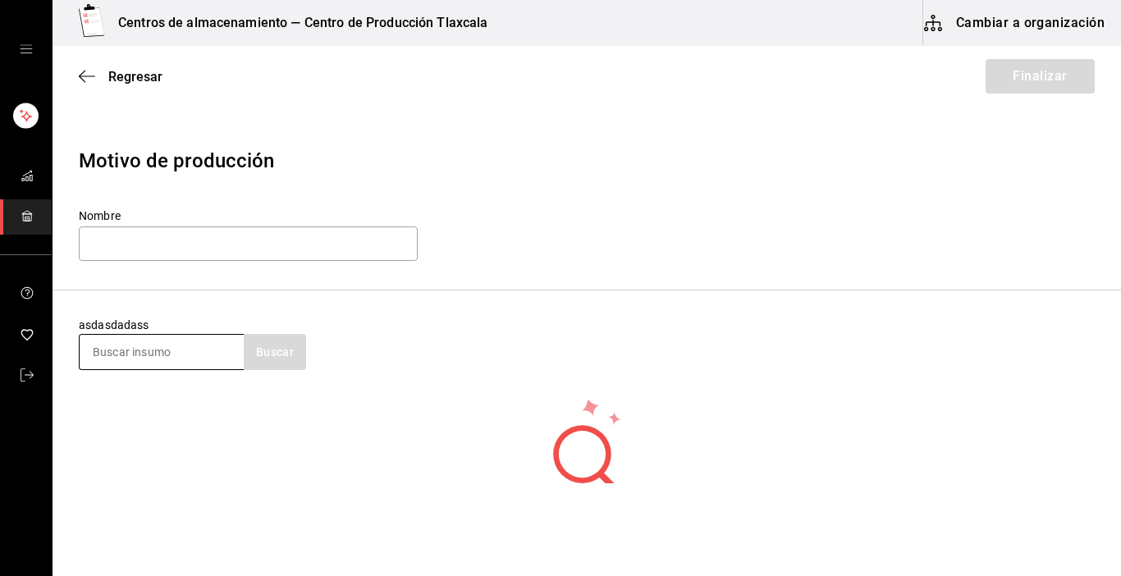
click at [196, 355] on input at bounding box center [162, 352] width 164 height 34
type input "puerco"
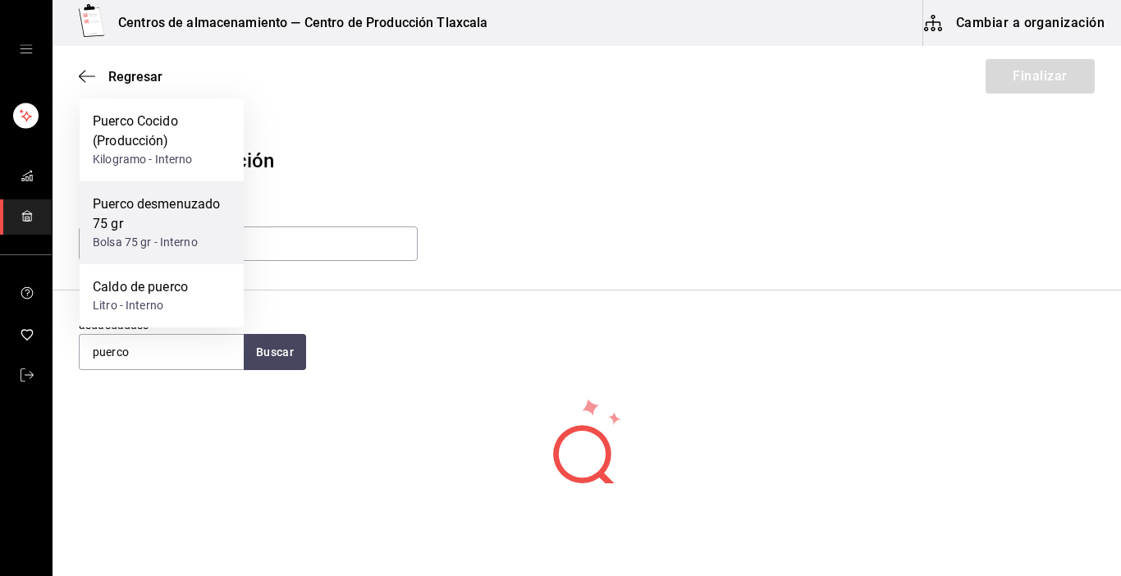
click at [187, 218] on div "Puerco desmenuzado 75 gr" at bounding box center [162, 214] width 138 height 39
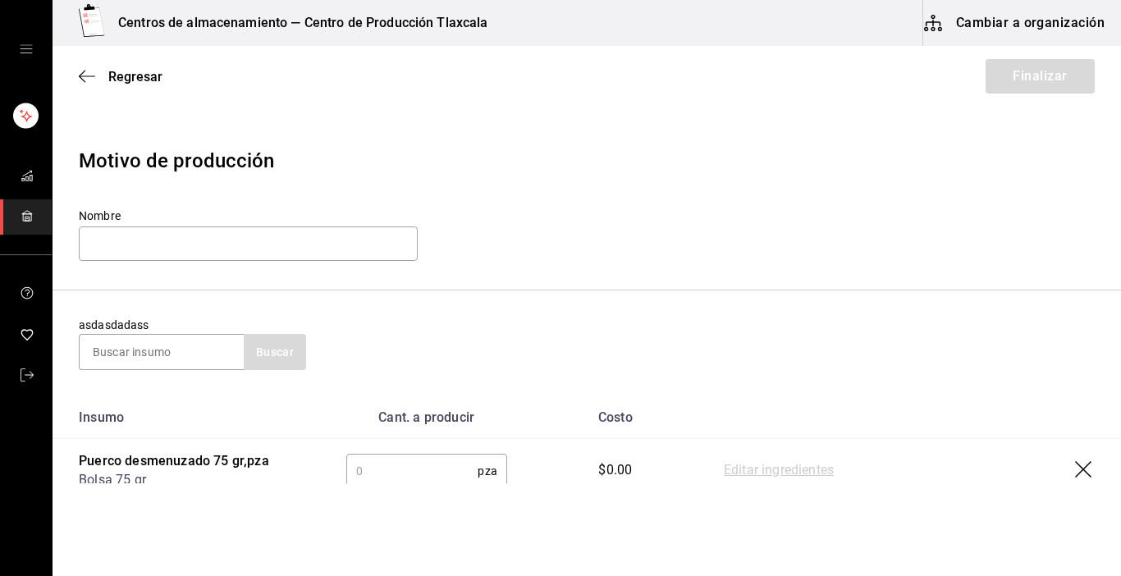
click at [386, 460] on input "text" at bounding box center [412, 471] width 132 height 33
type input "83"
click at [760, 465] on link "Editar ingredientes" at bounding box center [779, 471] width 110 height 20
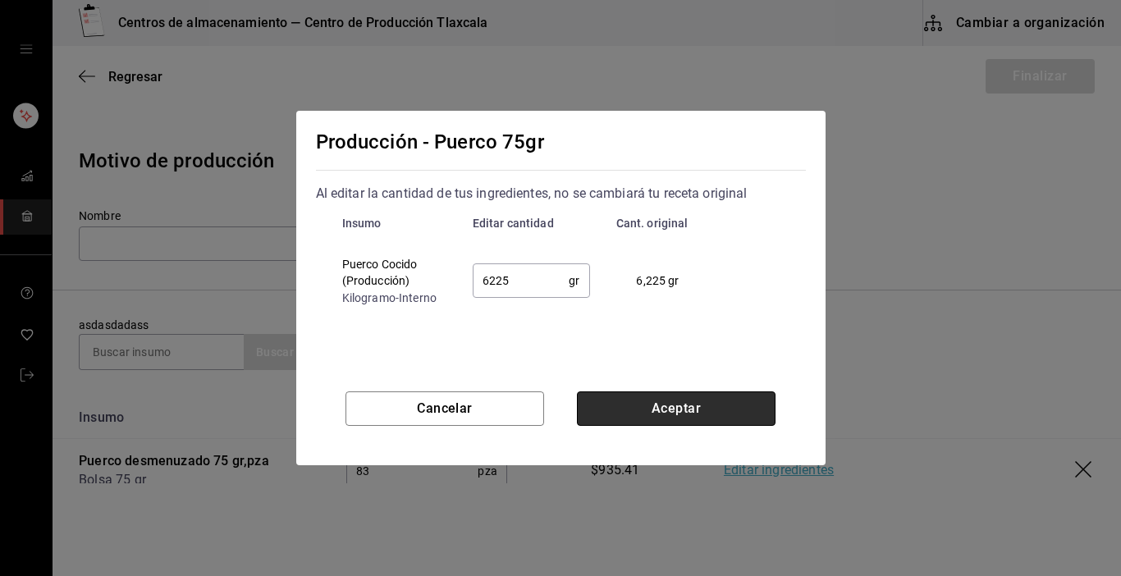
click at [662, 419] on button "Aceptar" at bounding box center [676, 409] width 199 height 34
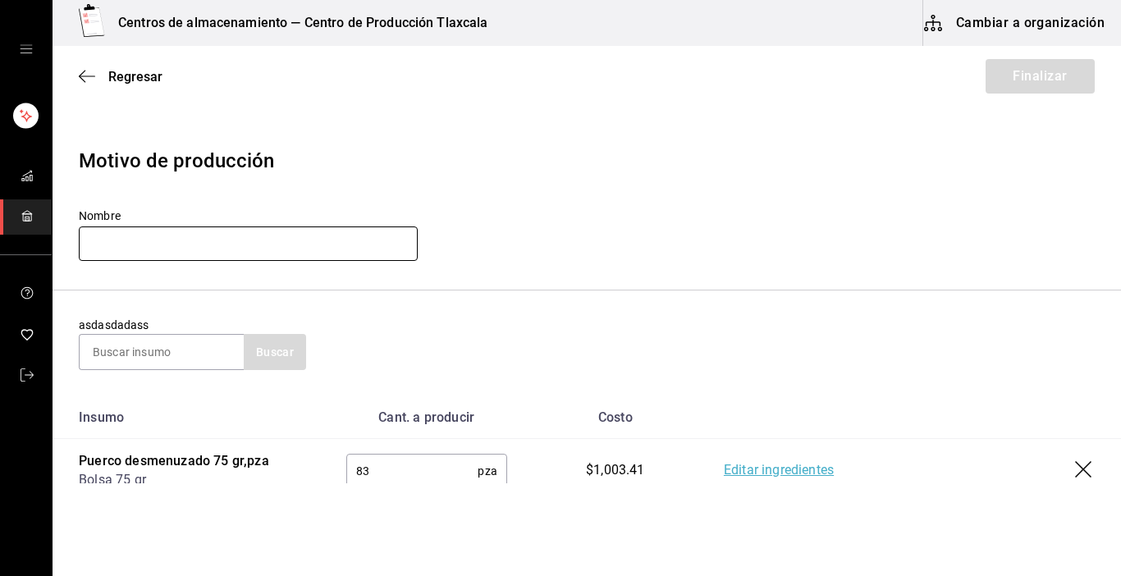
click at [225, 250] on input "text" at bounding box center [248, 244] width 339 height 34
type input "Puerco 75g [DATE]"
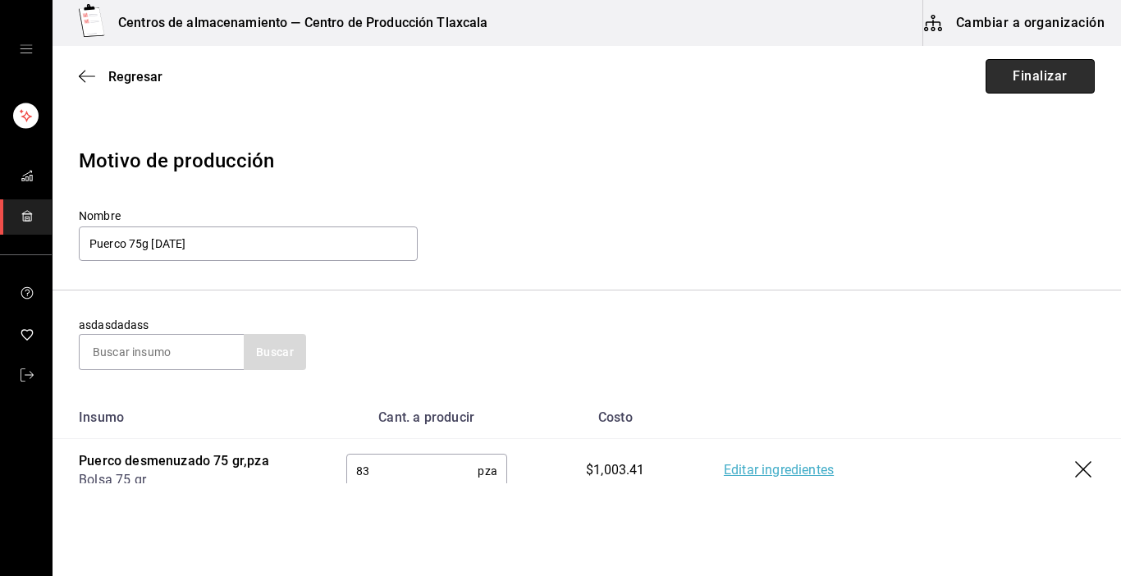
click at [1028, 71] on button "Finalizar" at bounding box center [1040, 76] width 109 height 34
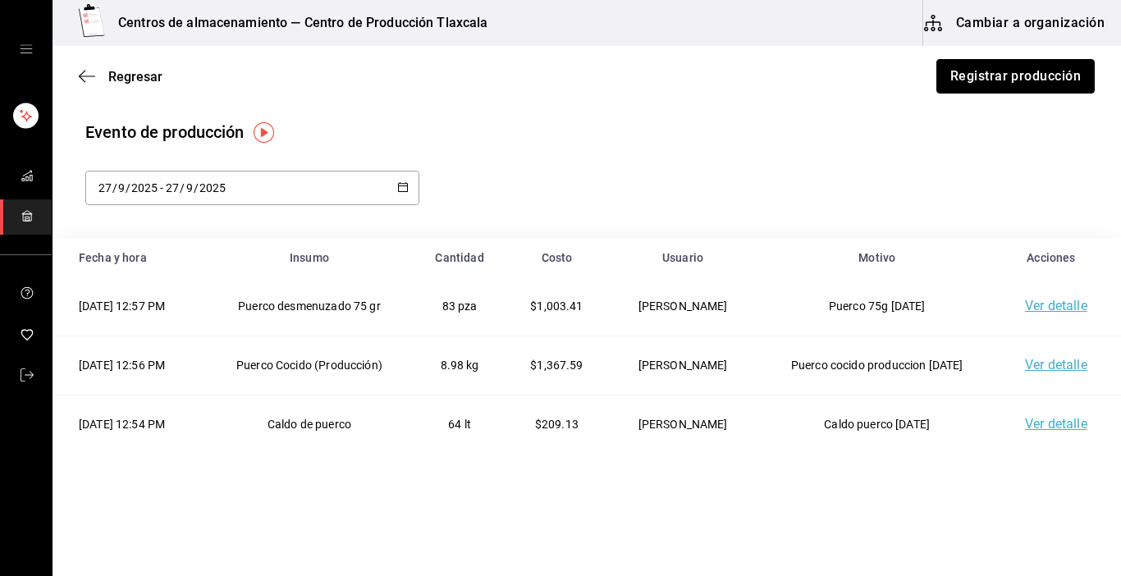
click at [1028, 71] on button "Registrar producción" at bounding box center [1016, 76] width 158 height 34
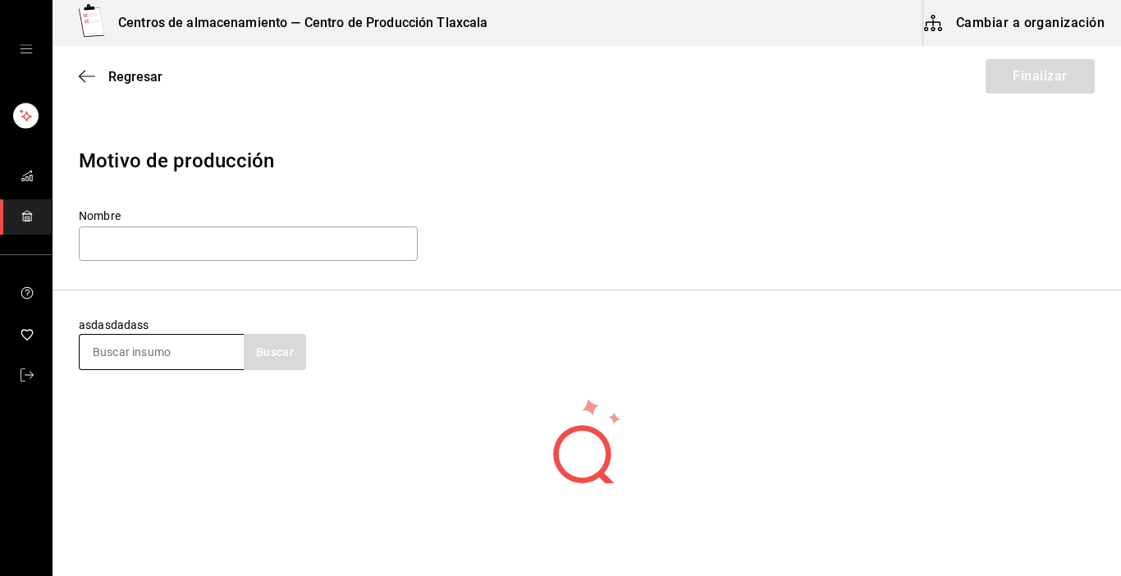
click at [208, 348] on input at bounding box center [162, 352] width 164 height 34
type input "carne"
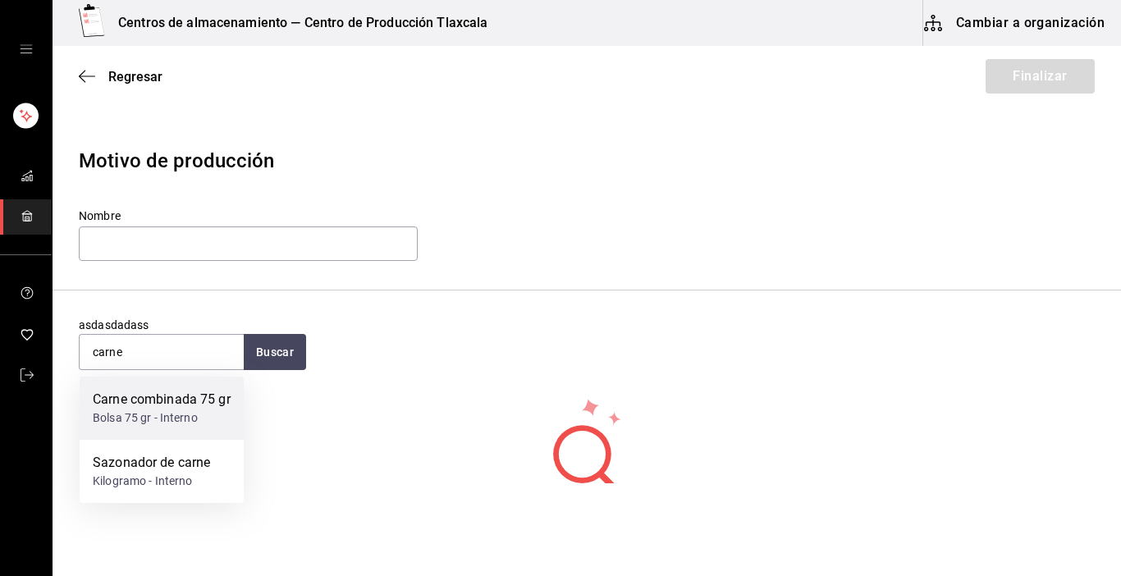
click at [174, 408] on div "Carne combinada 75 gr" at bounding box center [162, 400] width 138 height 20
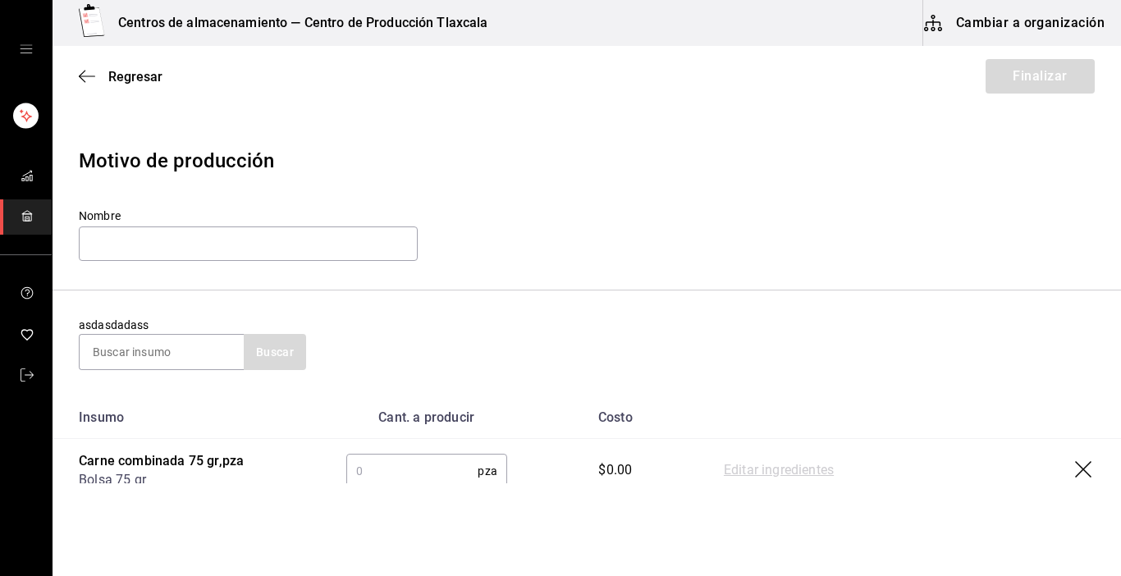
click at [365, 474] on input "text" at bounding box center [412, 471] width 132 height 33
type input "64"
click at [728, 473] on link "Editar ingredientes" at bounding box center [779, 471] width 110 height 20
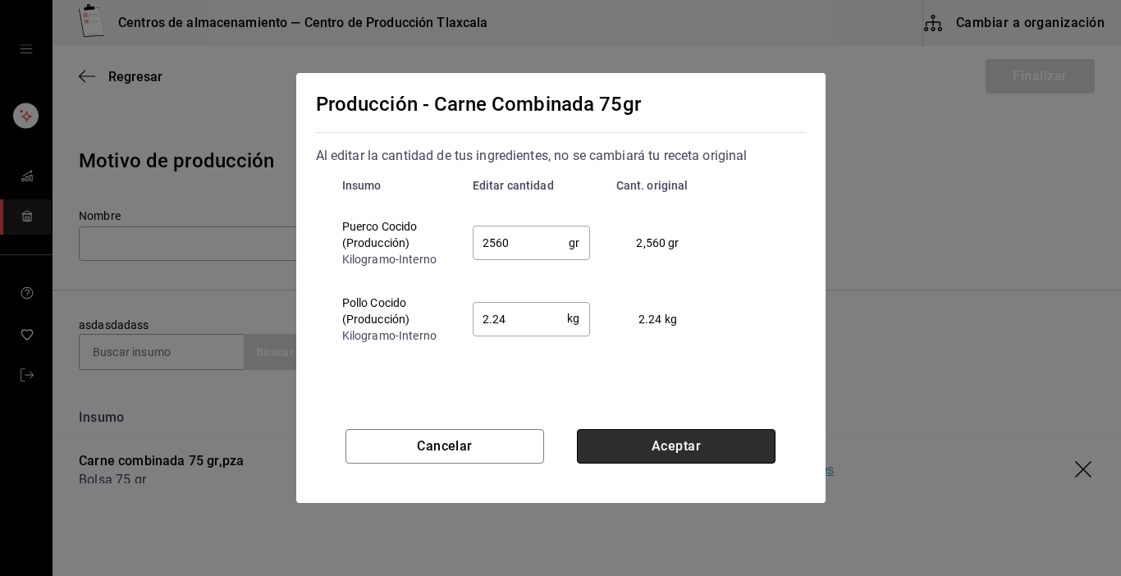
click at [667, 438] on button "Aceptar" at bounding box center [676, 446] width 199 height 34
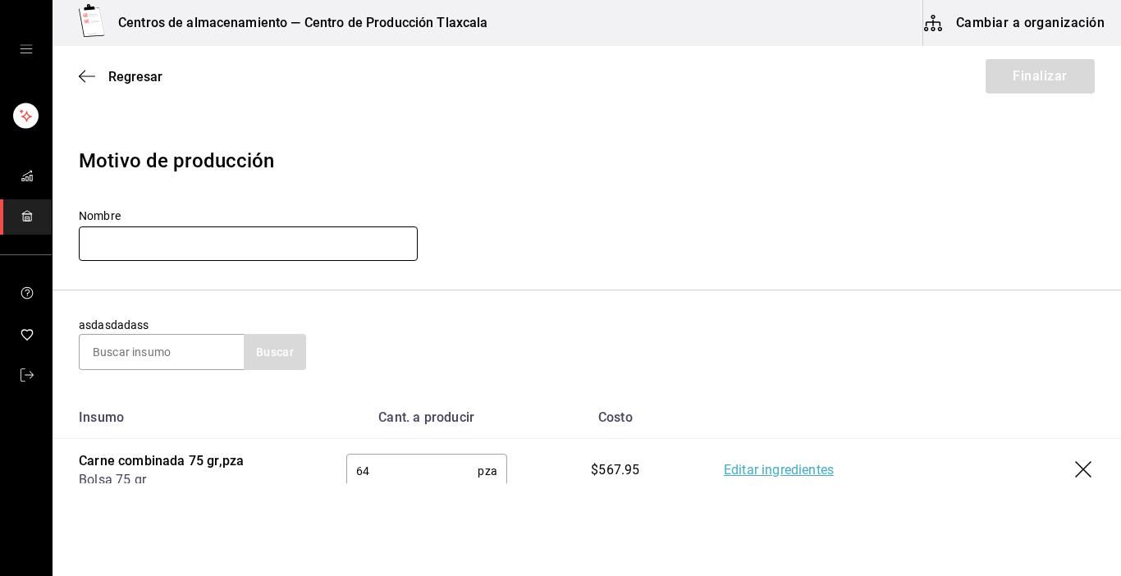
click at [133, 236] on input "text" at bounding box center [248, 244] width 339 height 34
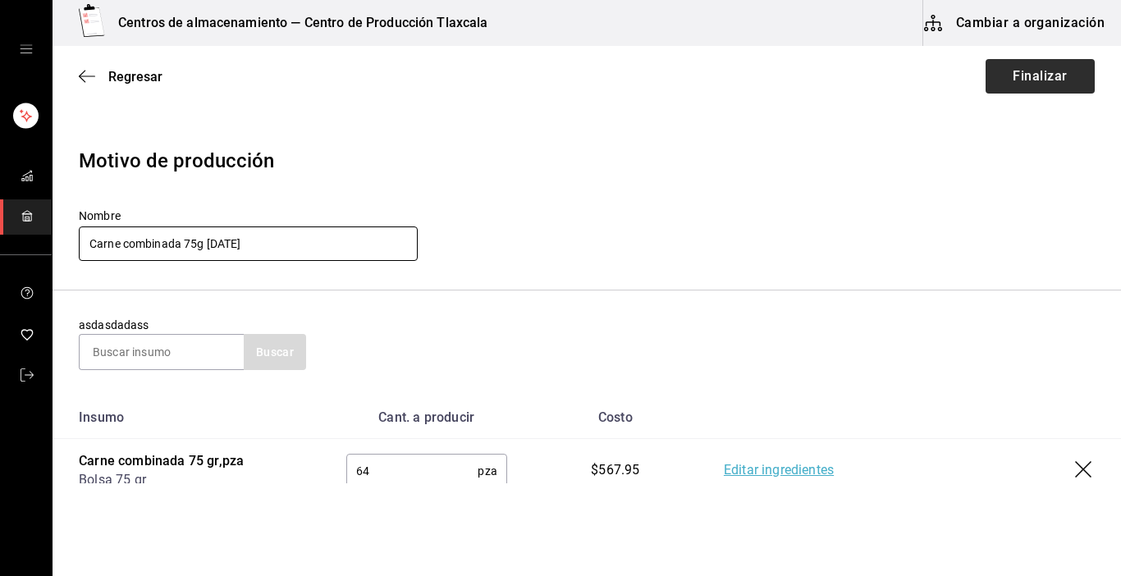
type input "Carne combinada 75g [DATE]"
click at [1061, 76] on button "Finalizar" at bounding box center [1040, 76] width 109 height 34
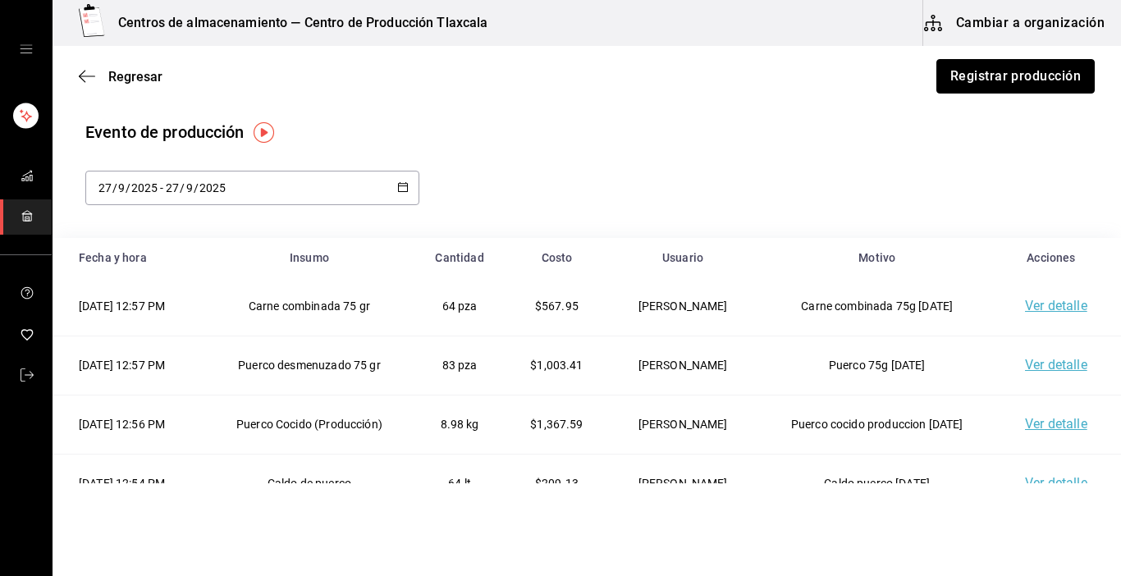
click at [1061, 76] on button "Registrar producción" at bounding box center [1016, 76] width 158 height 34
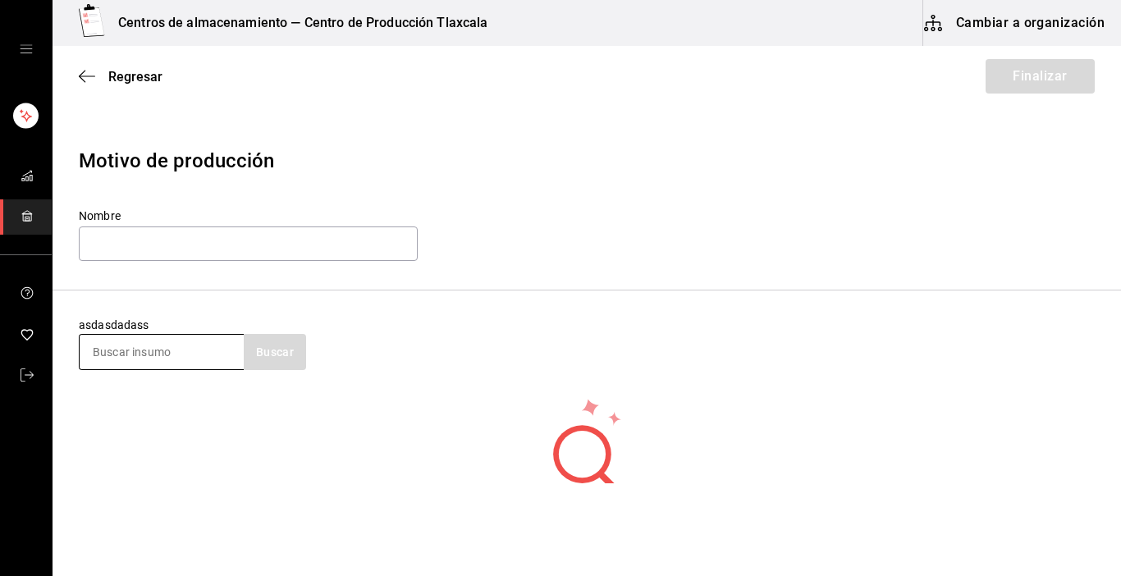
click at [222, 355] on input at bounding box center [162, 352] width 164 height 34
type input "maiz"
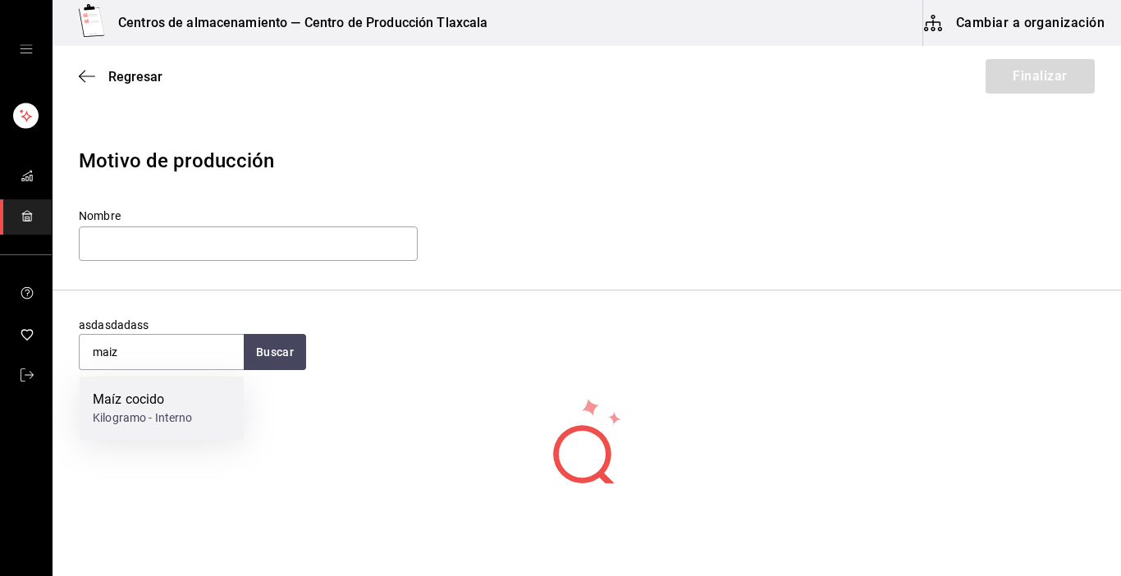
click at [151, 412] on div "Kilogramo - Interno" at bounding box center [143, 418] width 100 height 17
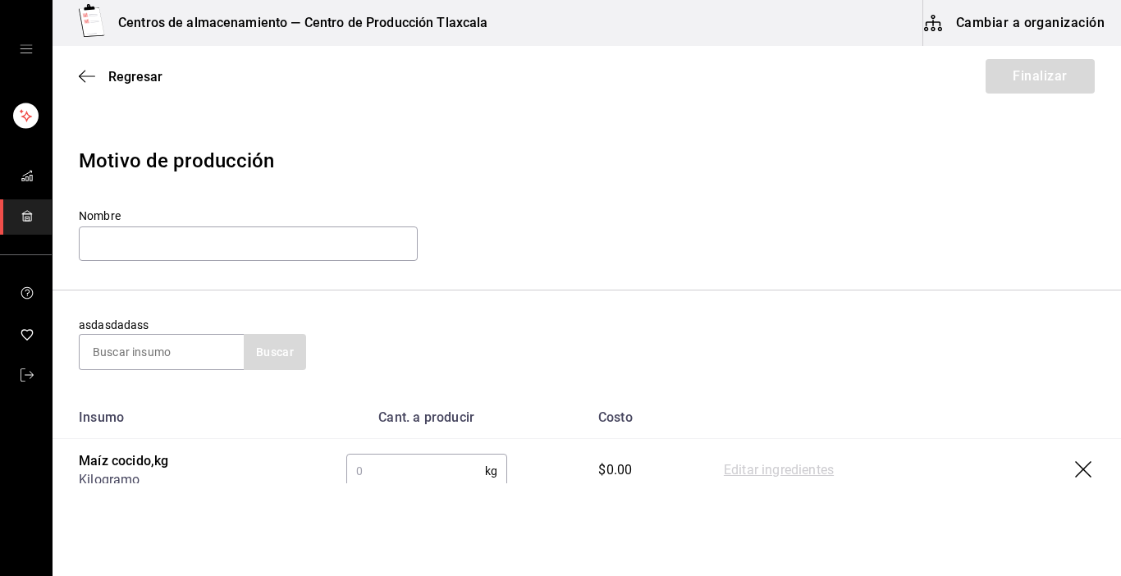
click at [392, 468] on input "text" at bounding box center [415, 471] width 139 height 33
type input "48.23"
click at [781, 471] on link "Editar ingredientes" at bounding box center [779, 471] width 110 height 20
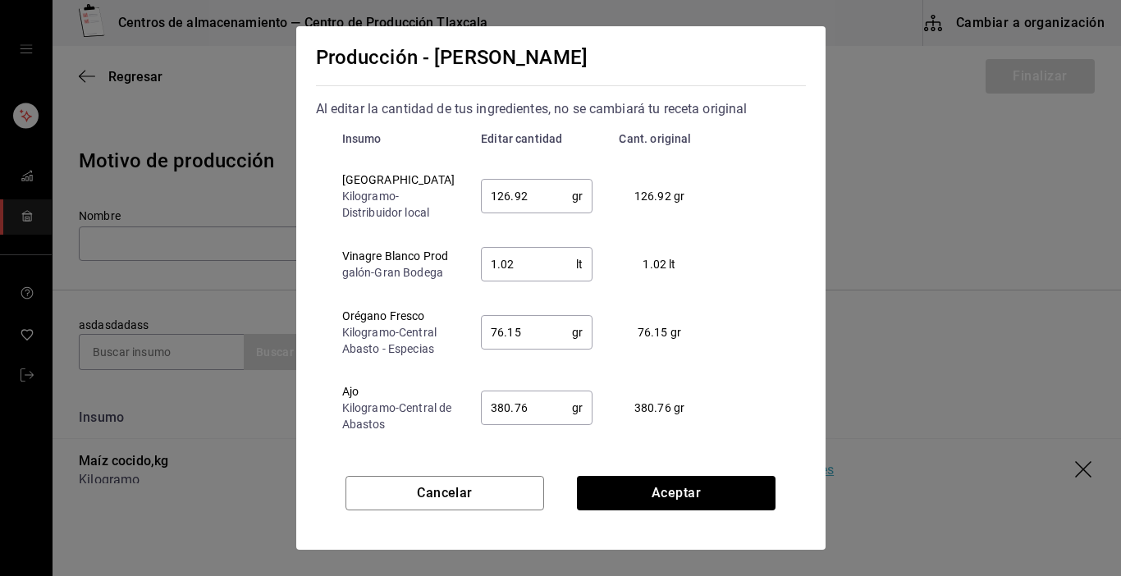
click at [523, 197] on input "126.92" at bounding box center [526, 196] width 91 height 33
type input "150.00"
click at [523, 274] on input "1.02" at bounding box center [528, 264] width 95 height 33
type input "1.10"
click at [523, 349] on input "76.15" at bounding box center [526, 332] width 91 height 33
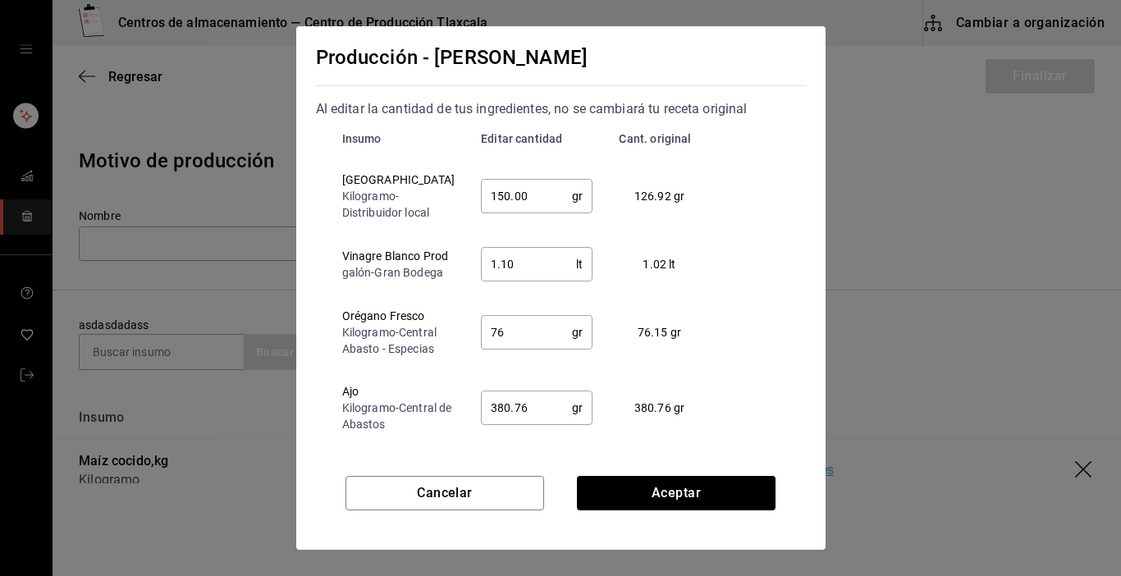
type input "7"
type input "150"
type input "1.1"
type input "80.00"
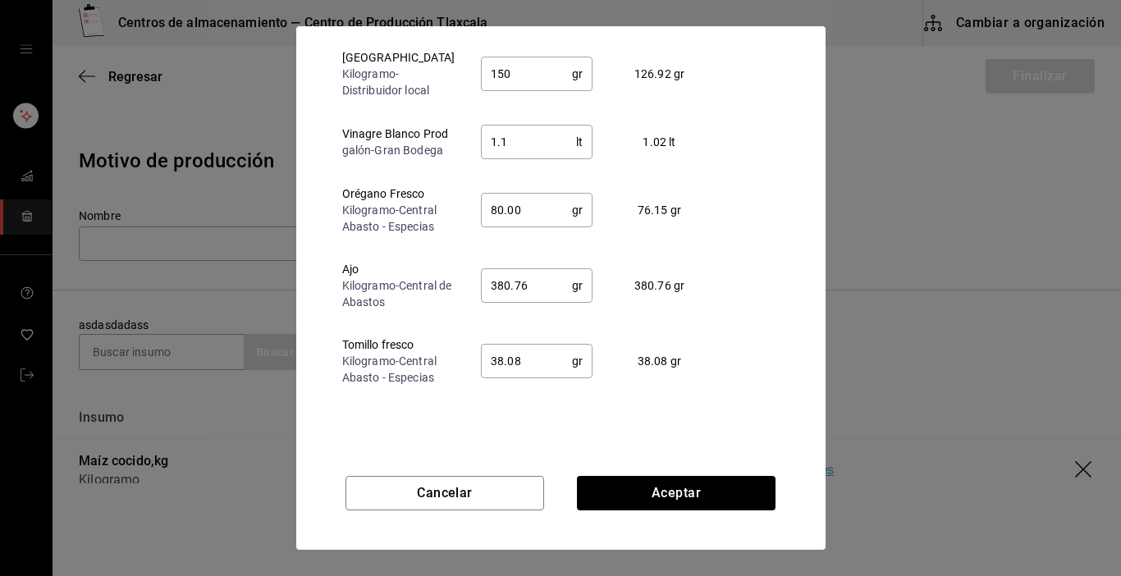
scroll to position [125, 0]
click at [534, 300] on input "380.76" at bounding box center [526, 283] width 91 height 33
type input "3"
type input "80"
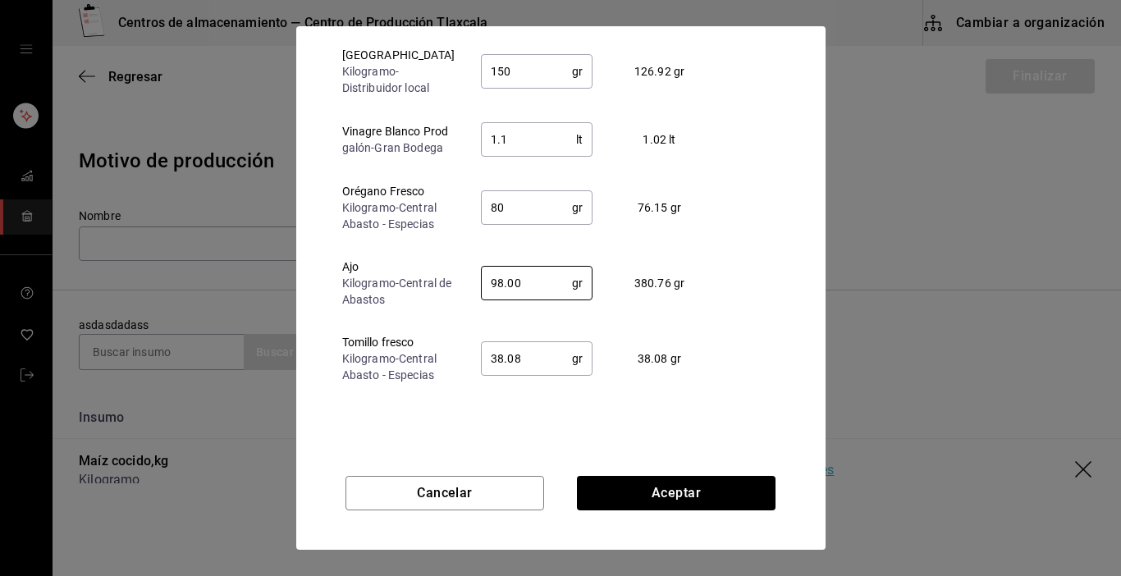
type input "98.00"
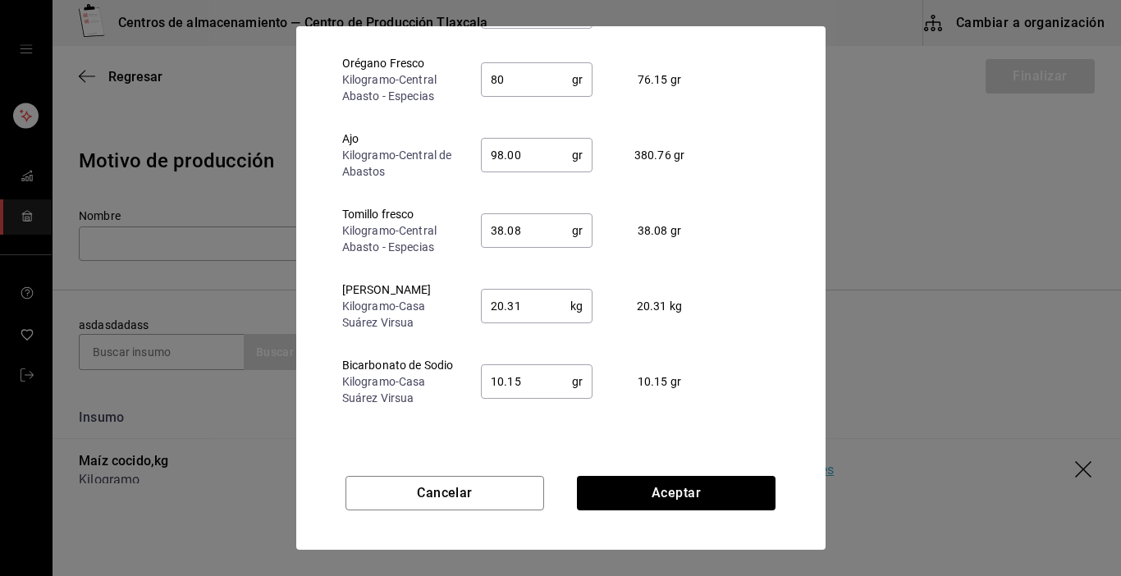
scroll to position [131, 0]
click at [520, 244] on input "38.08" at bounding box center [526, 227] width 91 height 33
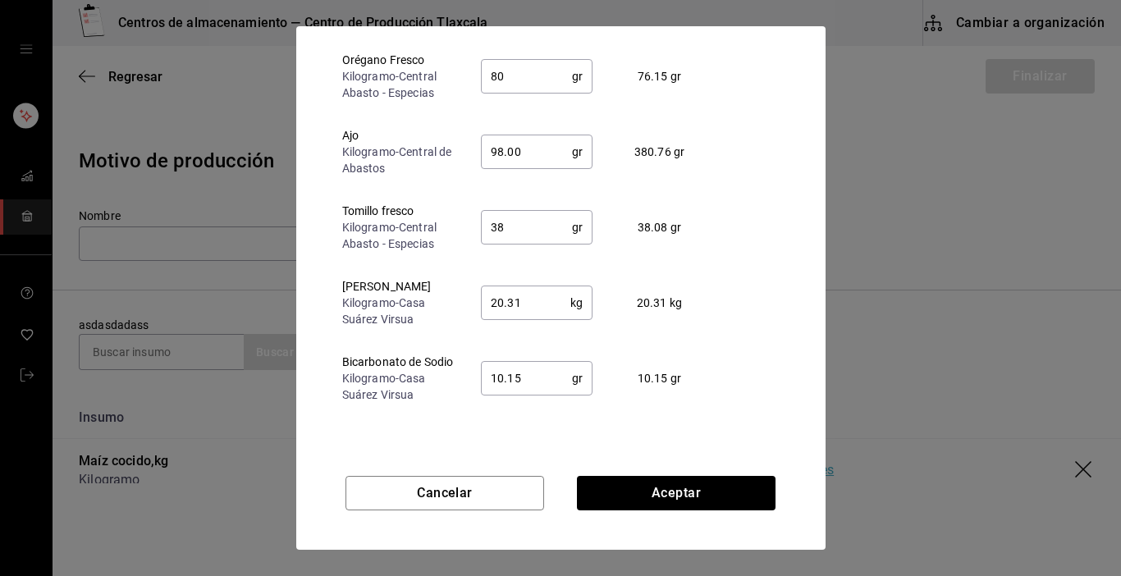
type input "3"
type input "98"
type input "40.00"
click at [521, 319] on input "20.31" at bounding box center [525, 302] width 89 height 33
type input "20.00"
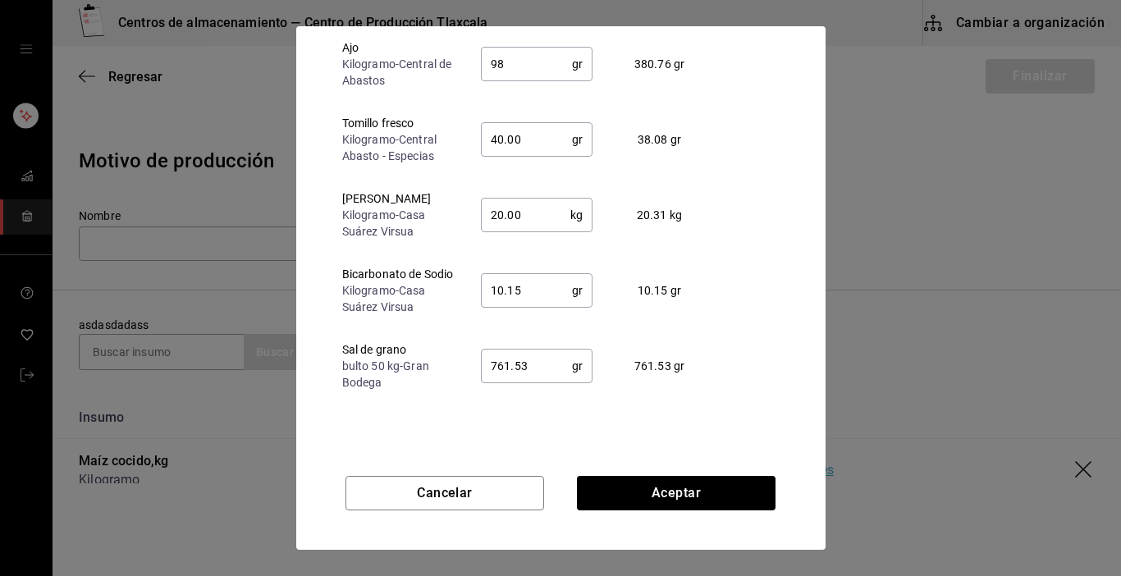
scroll to position [268, 0]
click at [511, 281] on input "10.15" at bounding box center [526, 290] width 91 height 33
type input "10.00"
click at [529, 364] on input "761.53" at bounding box center [526, 366] width 91 height 33
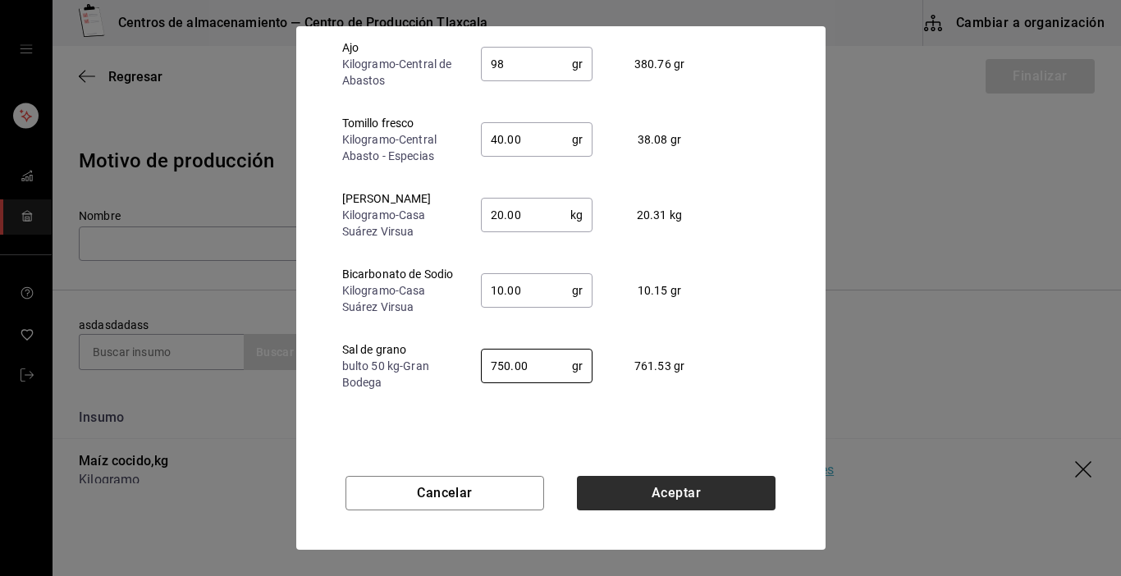
type input "750.00"
click at [632, 489] on button "Aceptar" at bounding box center [676, 493] width 199 height 34
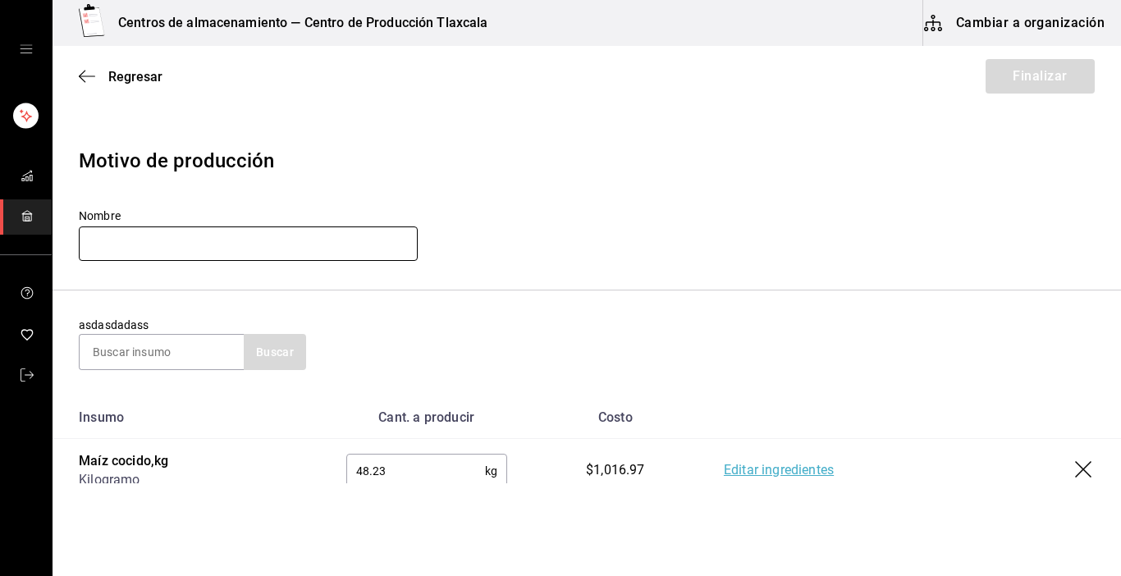
click at [186, 249] on input "text" at bounding box center [248, 244] width 339 height 34
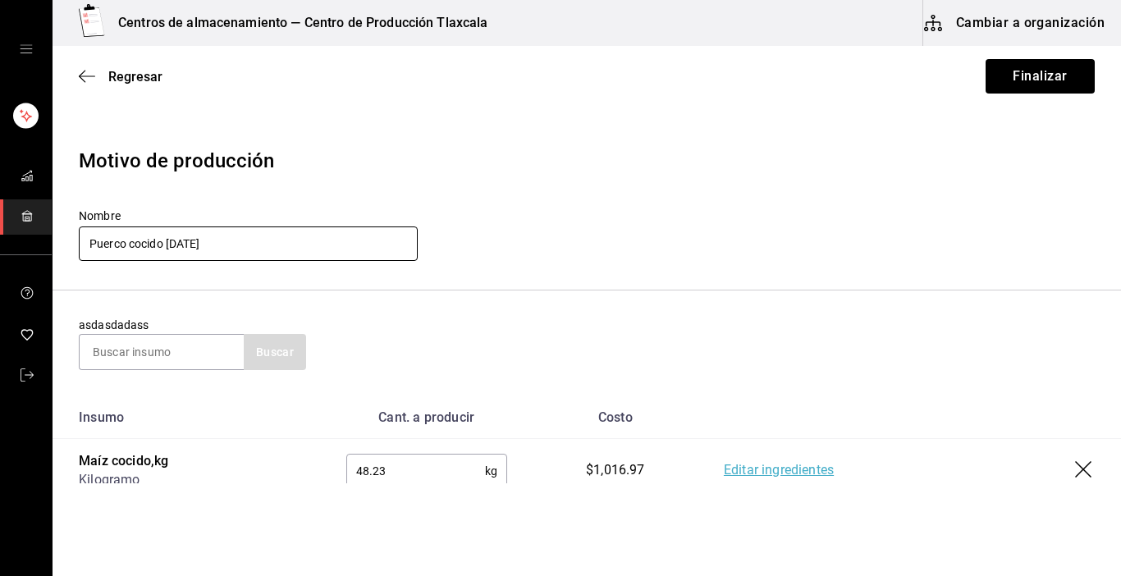
click at [127, 244] on input "Puerco cocido [DATE]" at bounding box center [248, 244] width 339 height 34
type input "Maiz cocido [DATE]"
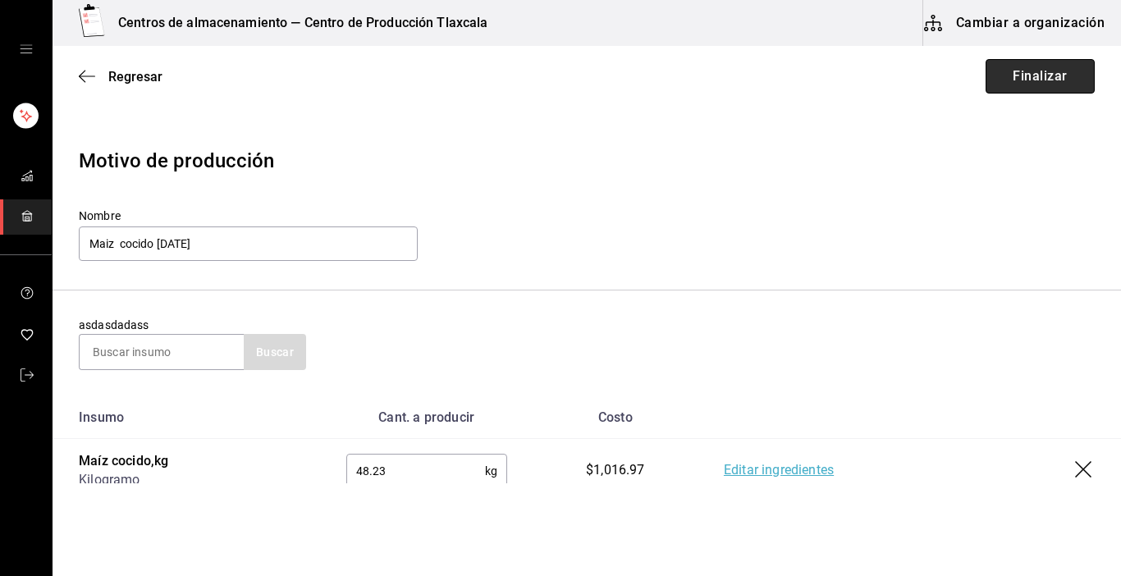
click at [1065, 65] on button "Finalizar" at bounding box center [1040, 76] width 109 height 34
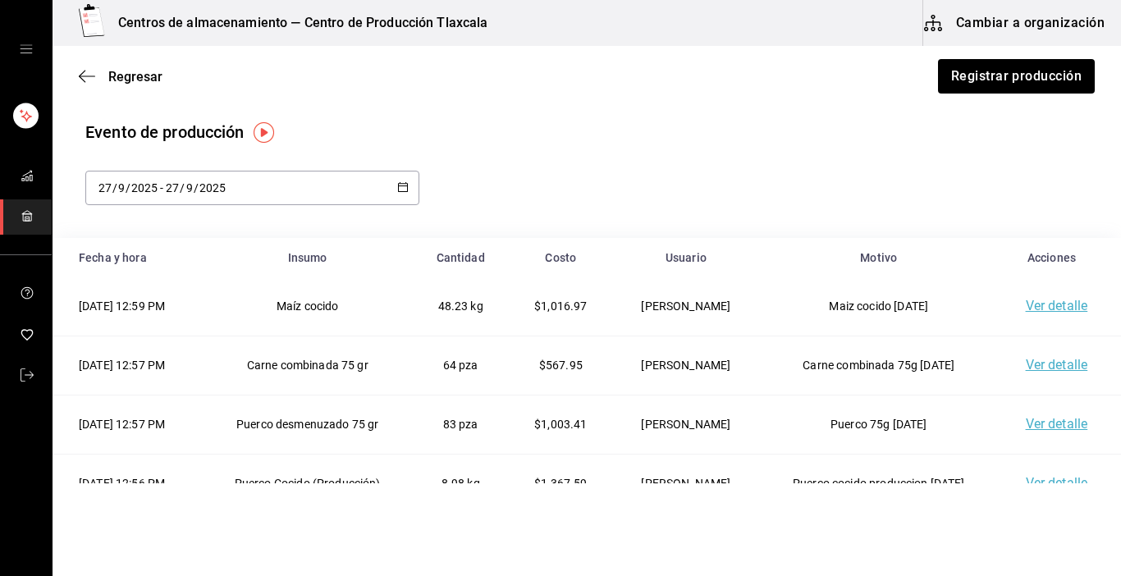
click at [1033, 426] on link "Ver detalle" at bounding box center [1057, 424] width 62 height 16
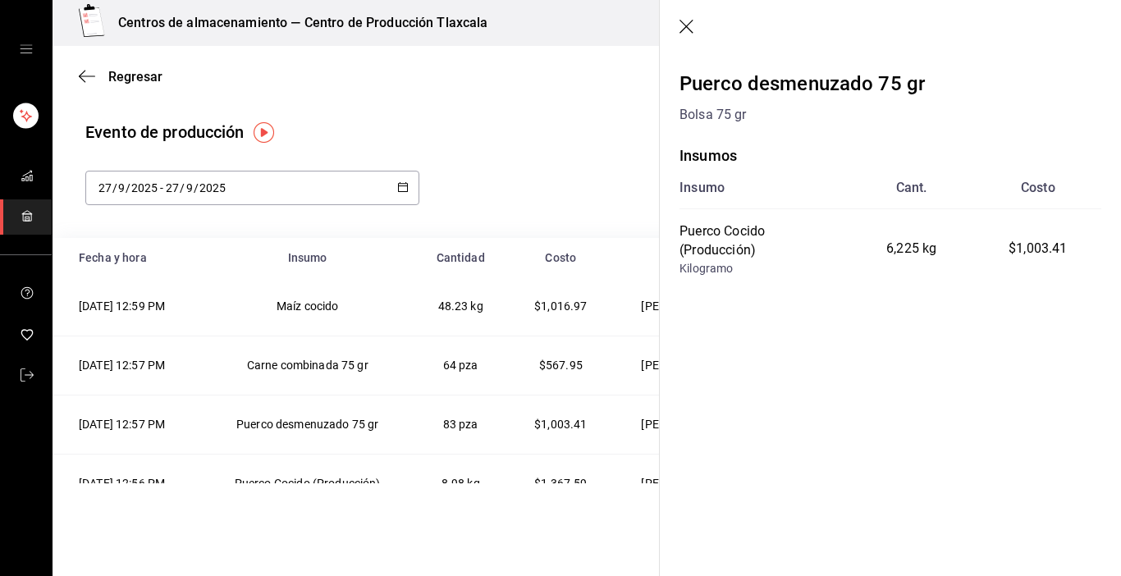
click at [686, 23] on icon "button" at bounding box center [688, 28] width 16 height 16
